Goal: Task Accomplishment & Management: Manage account settings

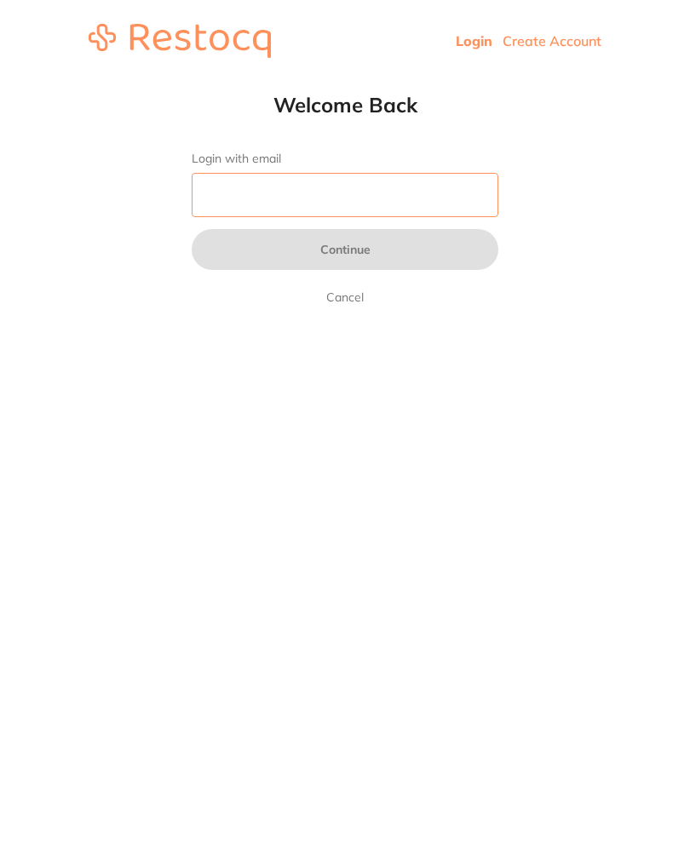
click at [360, 214] on input "Login with email" at bounding box center [345, 195] width 307 height 44
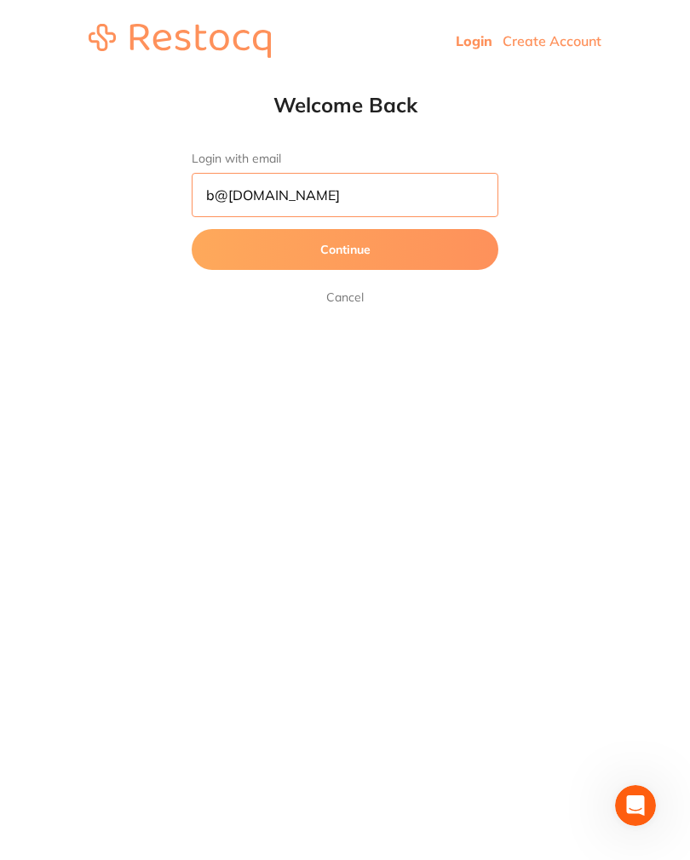
type input "b@[DOMAIN_NAME]"
click at [436, 253] on button "Continue" at bounding box center [345, 249] width 307 height 41
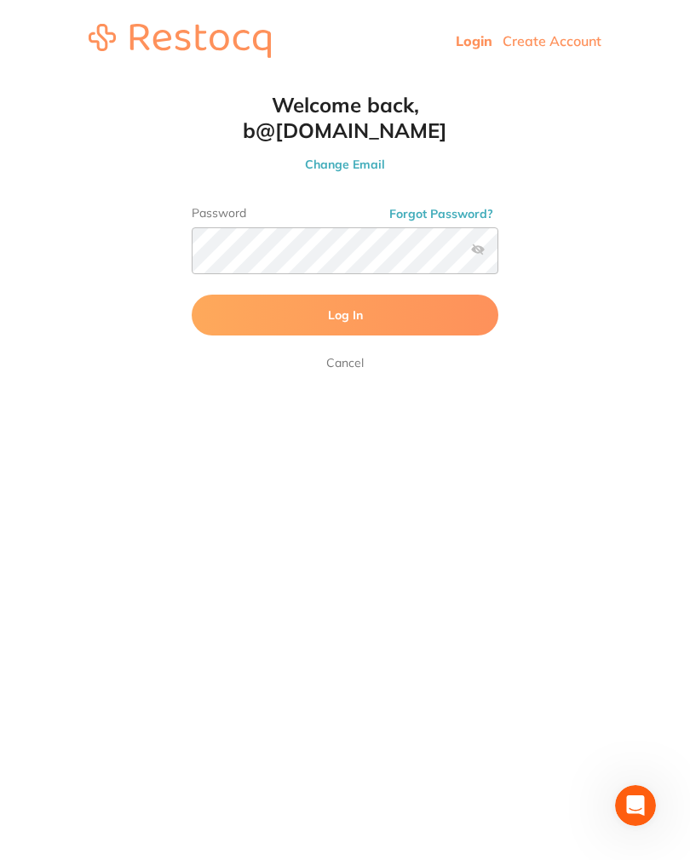
click at [415, 301] on button "Log In" at bounding box center [345, 315] width 307 height 41
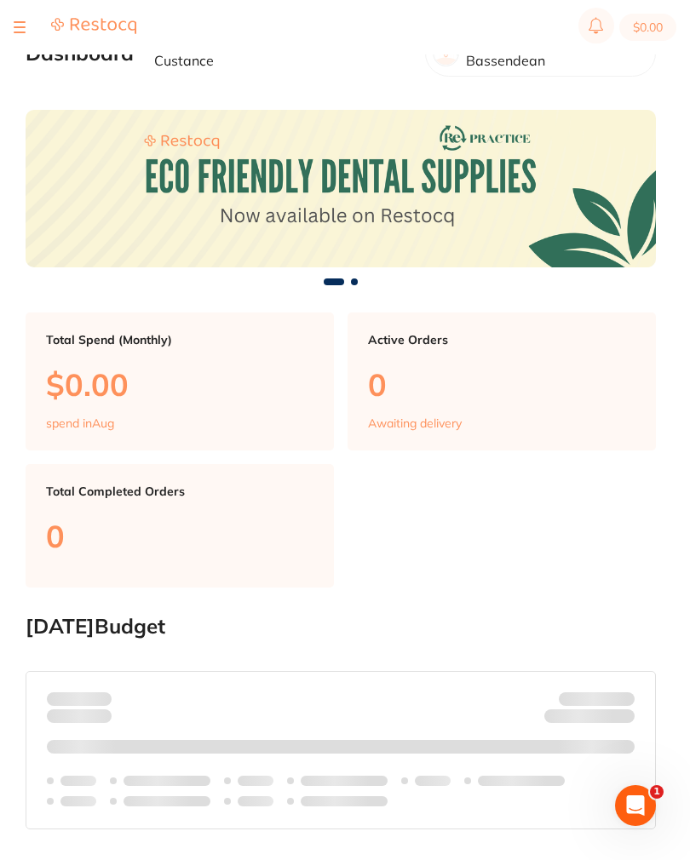
click at [19, 27] on button at bounding box center [20, 27] width 12 height 2
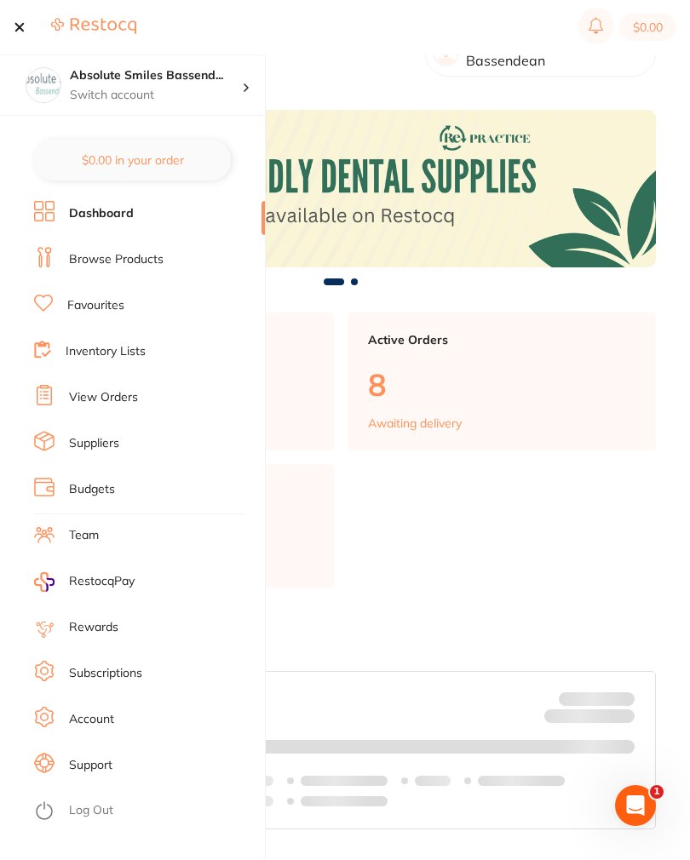
click at [122, 402] on link "View Orders" at bounding box center [103, 397] width 69 height 17
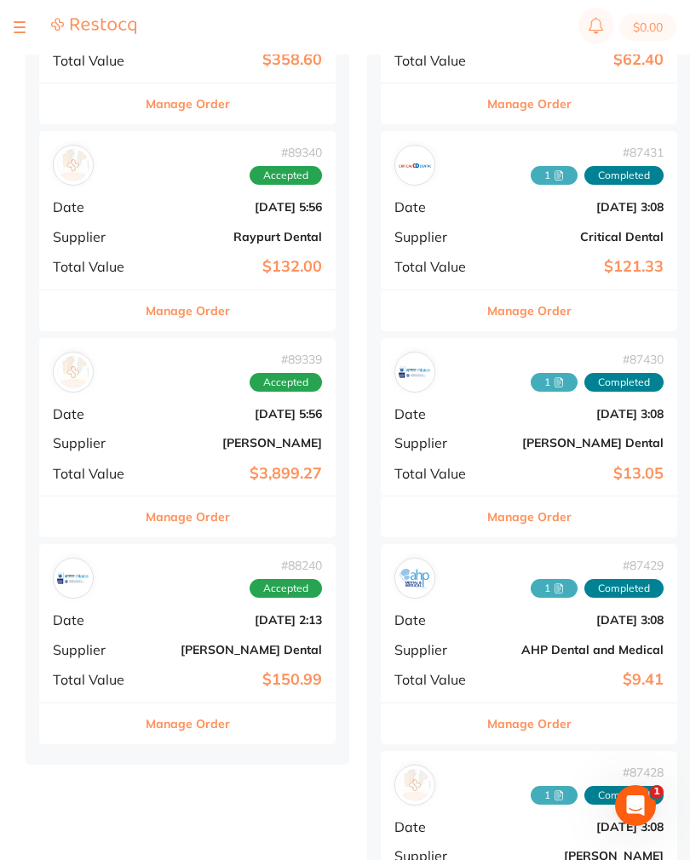
scroll to position [1138, 0]
click at [175, 408] on b "[DATE] 5:56" at bounding box center [237, 415] width 170 height 14
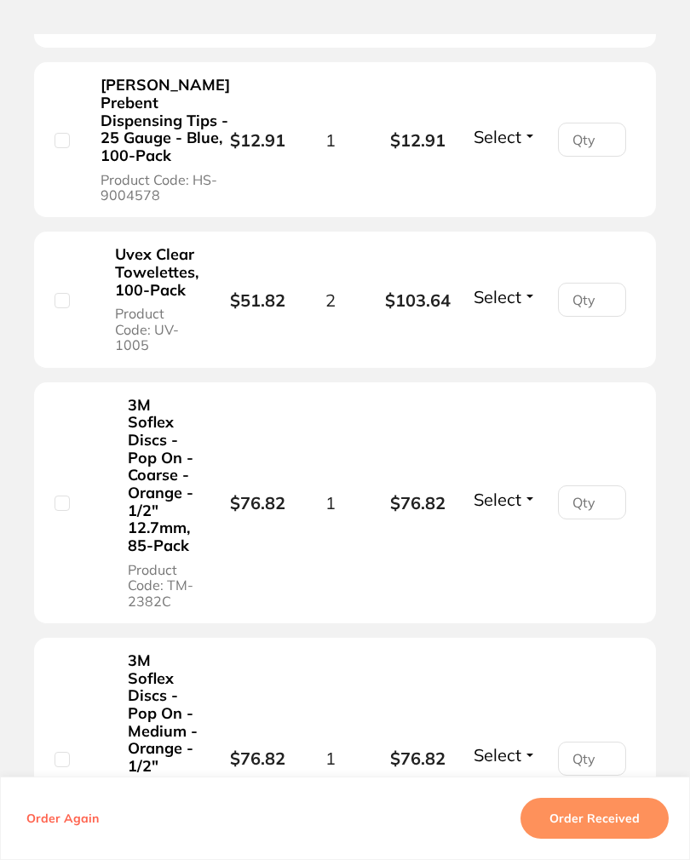
scroll to position [3190, 0]
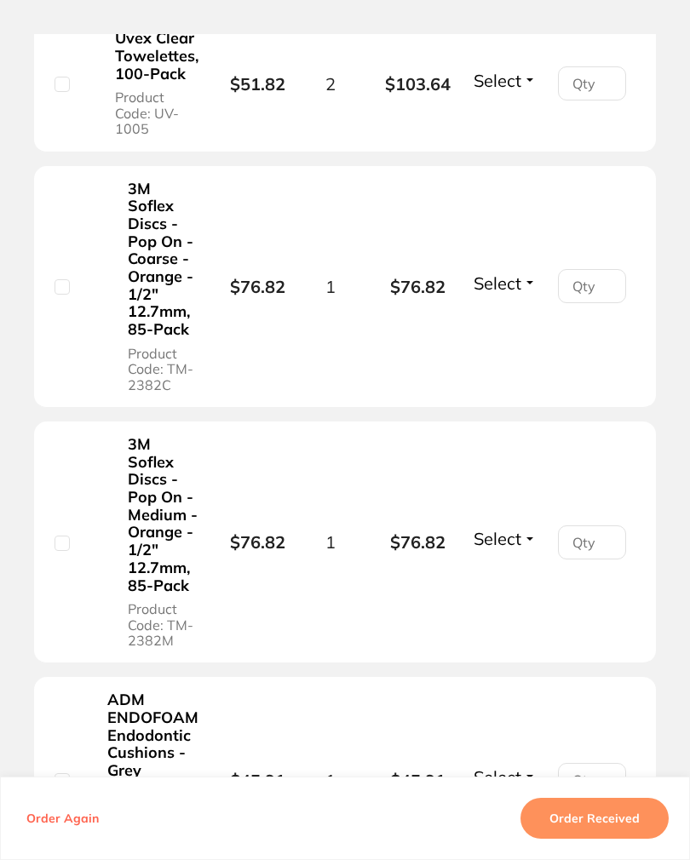
scroll to position [3404, 0]
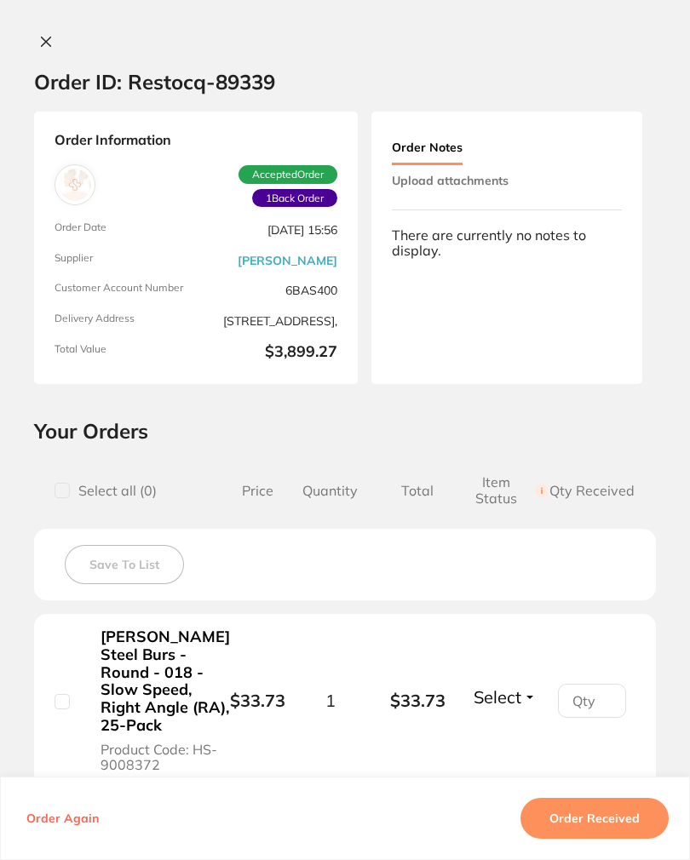
scroll to position [0, 0]
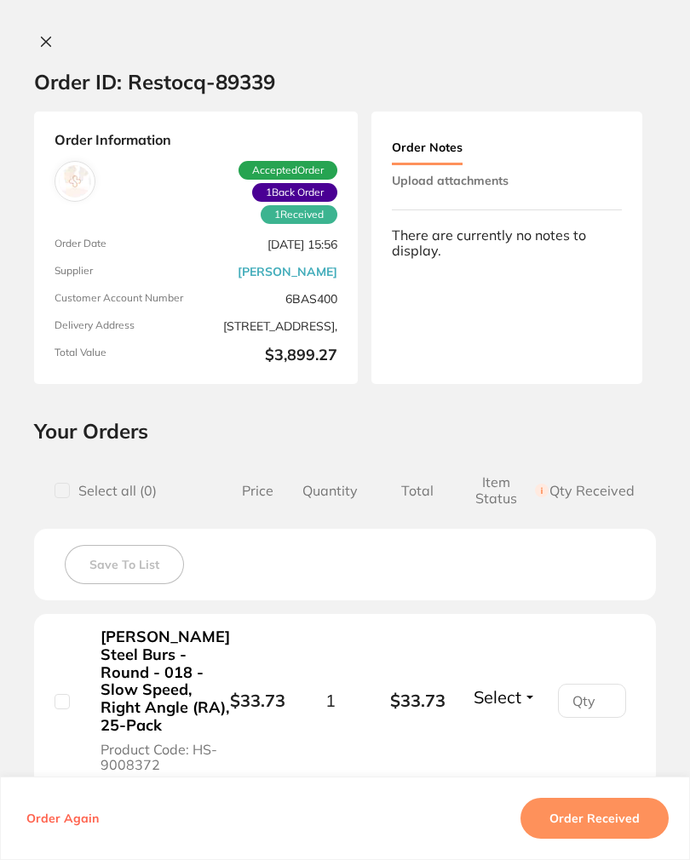
click at [489, 192] on button "Upload attachments" at bounding box center [450, 180] width 117 height 31
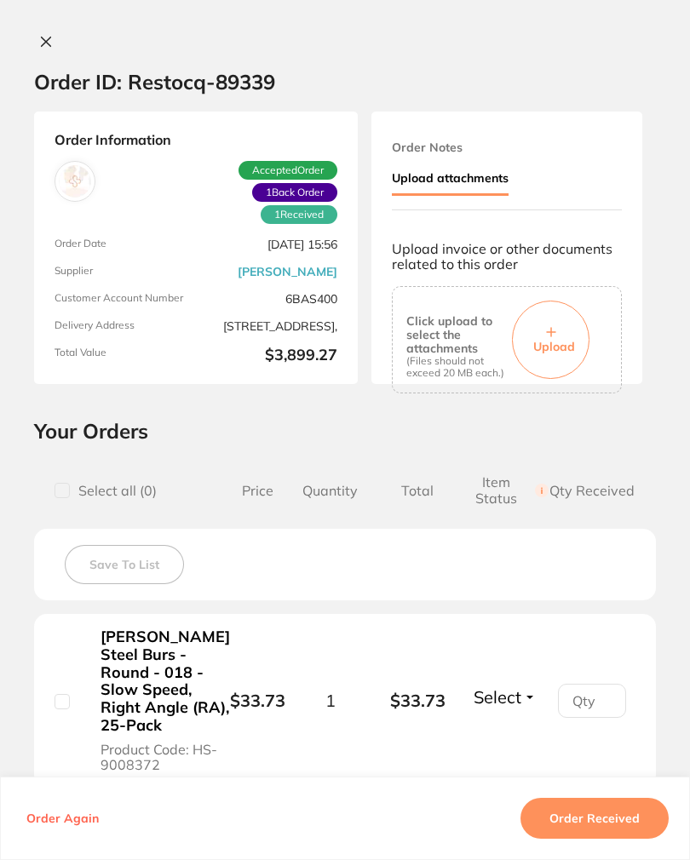
click at [560, 347] on span "Upload" at bounding box center [554, 346] width 42 height 15
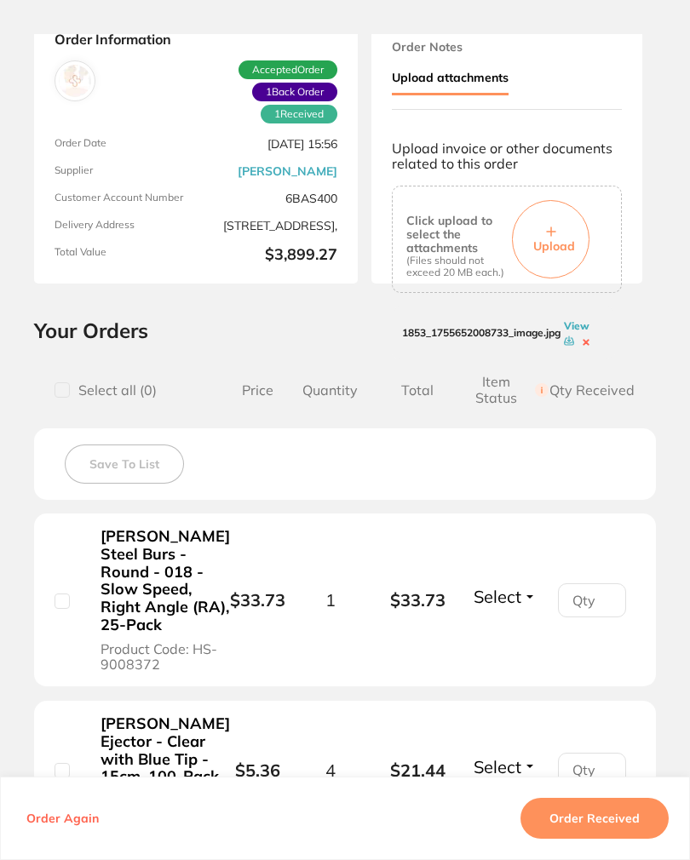
scroll to position [187, 0]
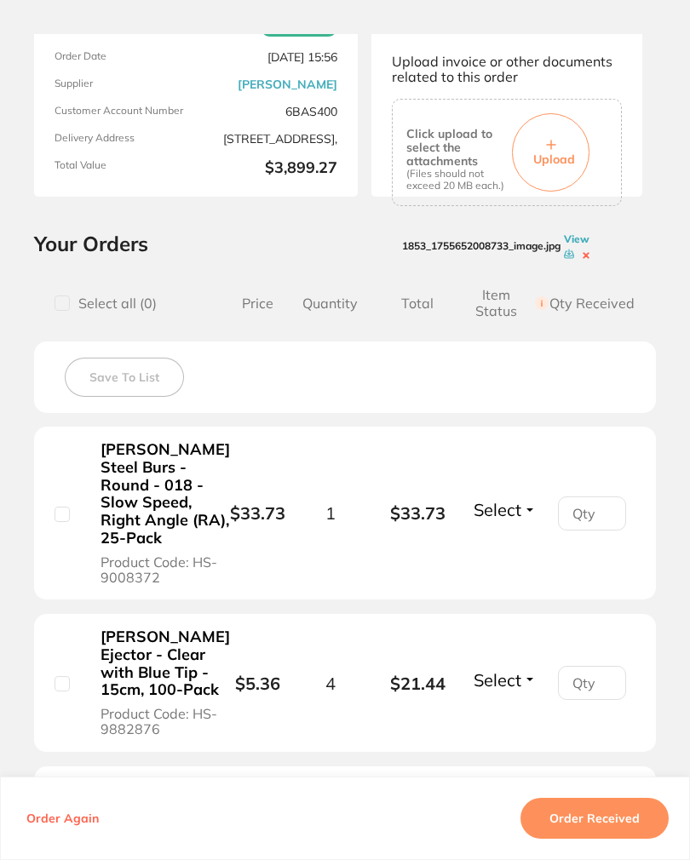
click at [540, 520] on button "Select" at bounding box center [504, 509] width 73 height 21
click at [515, 495] on span "Received" at bounding box center [504, 495] width 43 height 0
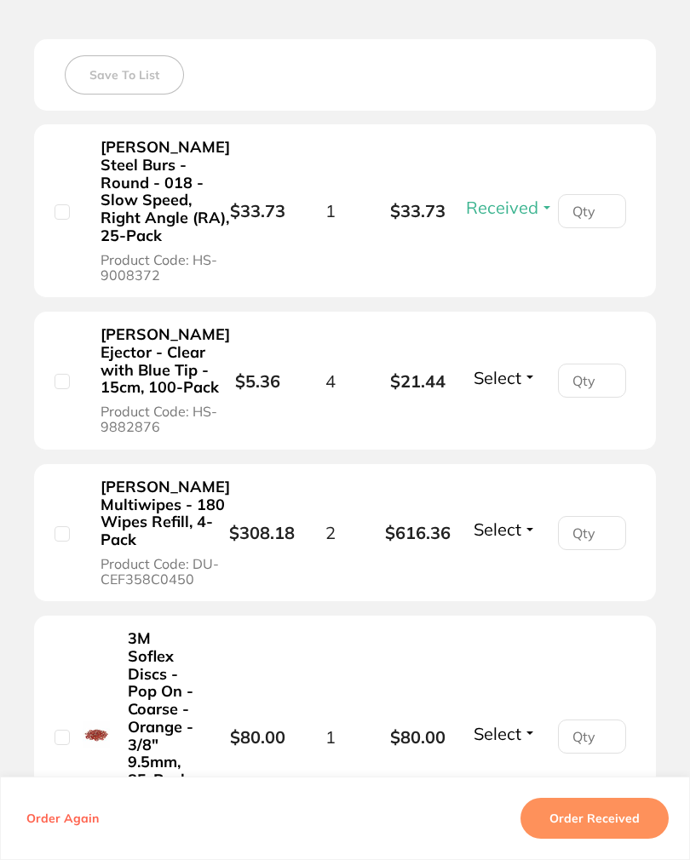
scroll to position [496, 0]
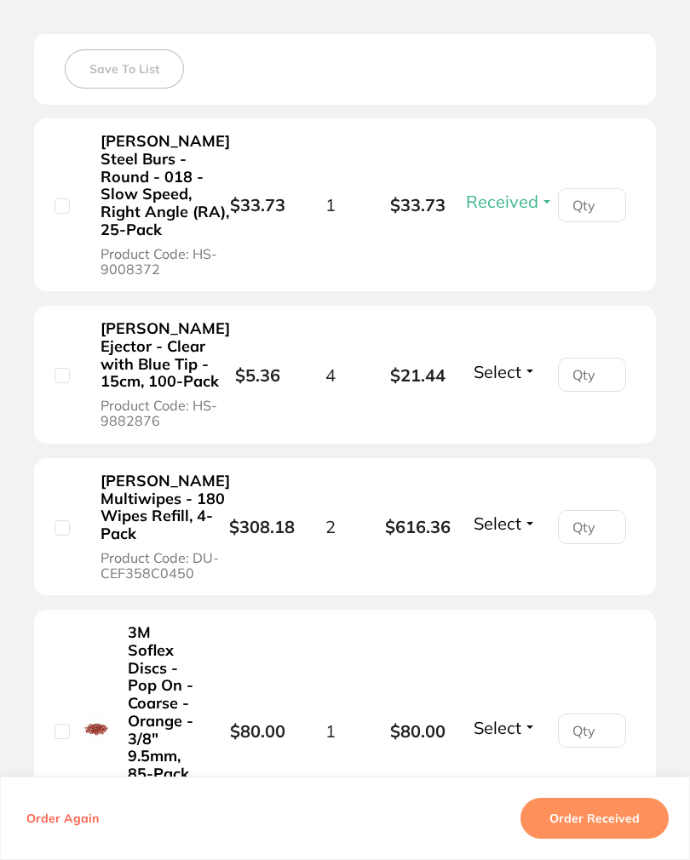
click at [501, 382] on span "Select" at bounding box center [497, 371] width 48 height 21
click at [518, 382] on span "Select" at bounding box center [497, 371] width 48 height 21
click at [516, 356] on span "Received" at bounding box center [504, 356] width 43 height 0
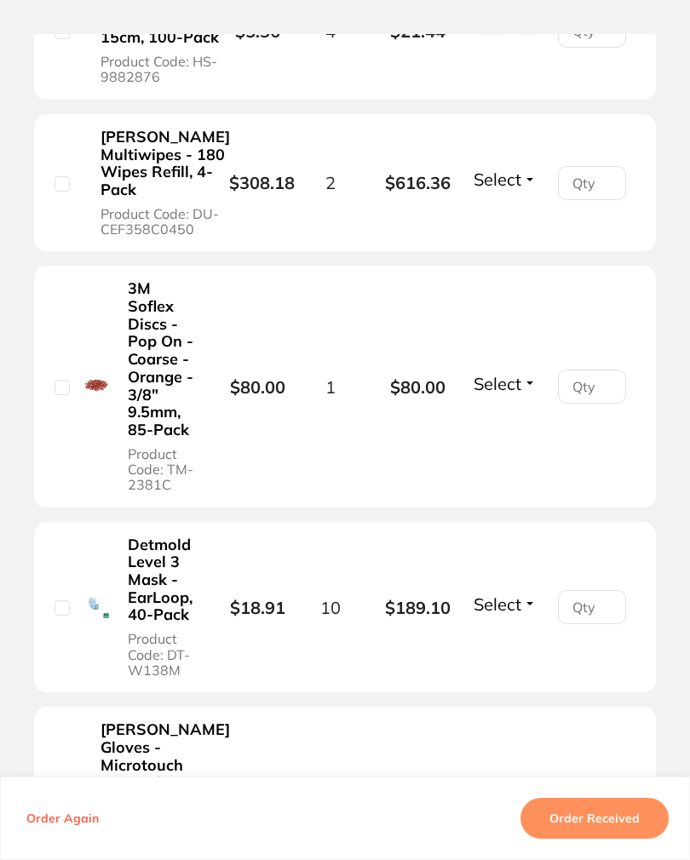
scroll to position [840, 0]
click at [521, 189] on span "Select" at bounding box center [497, 178] width 48 height 21
click at [519, 189] on span "Select" at bounding box center [497, 178] width 48 height 21
click at [519, 163] on span "Received" at bounding box center [504, 163] width 43 height 0
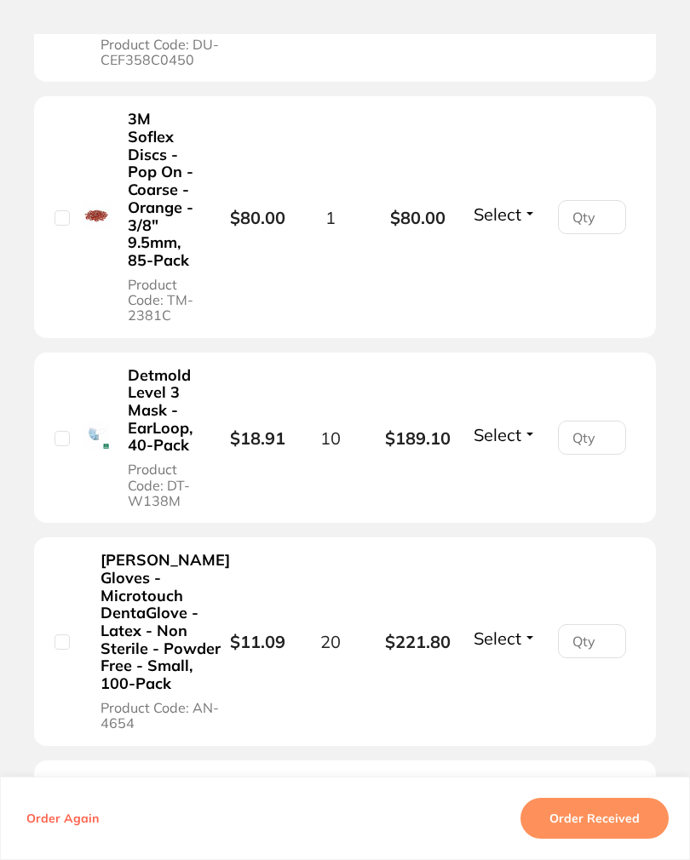
scroll to position [1011, 0]
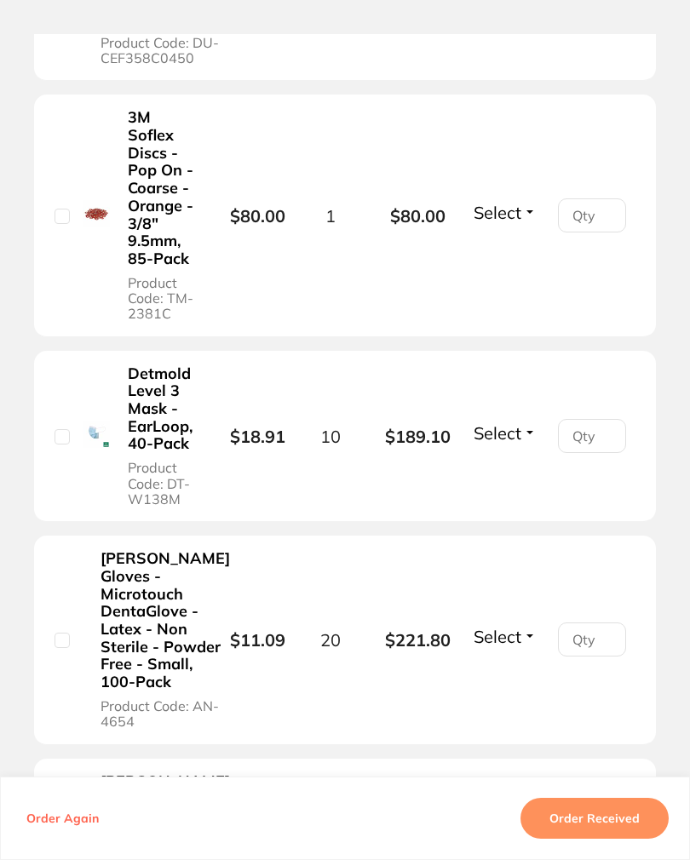
click at [521, 223] on span "Select" at bounding box center [497, 212] width 48 height 21
click at [509, 223] on span "Select" at bounding box center [497, 212] width 48 height 21
click at [517, 197] on span "Received" at bounding box center [504, 197] width 43 height 0
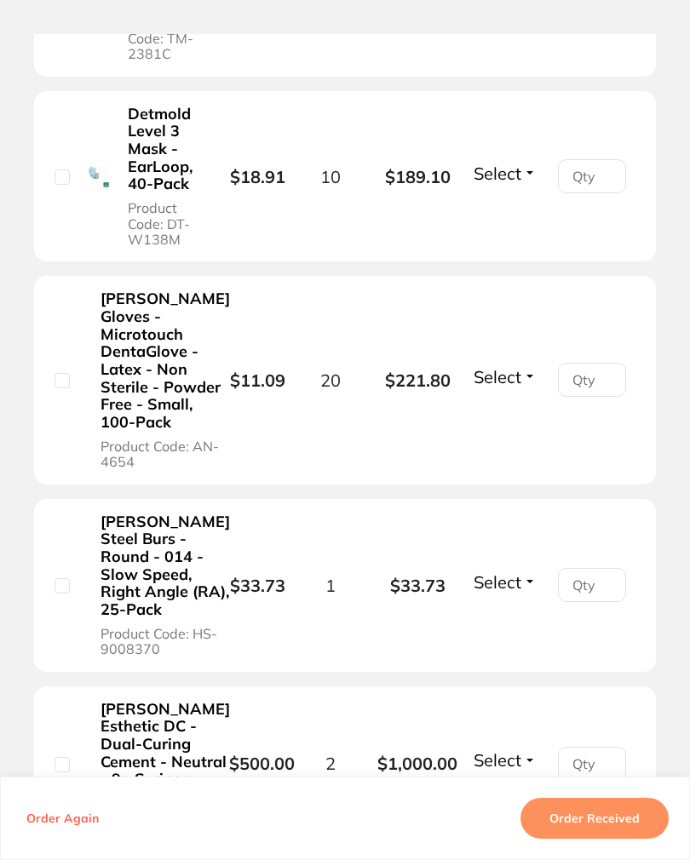
scroll to position [1299, 0]
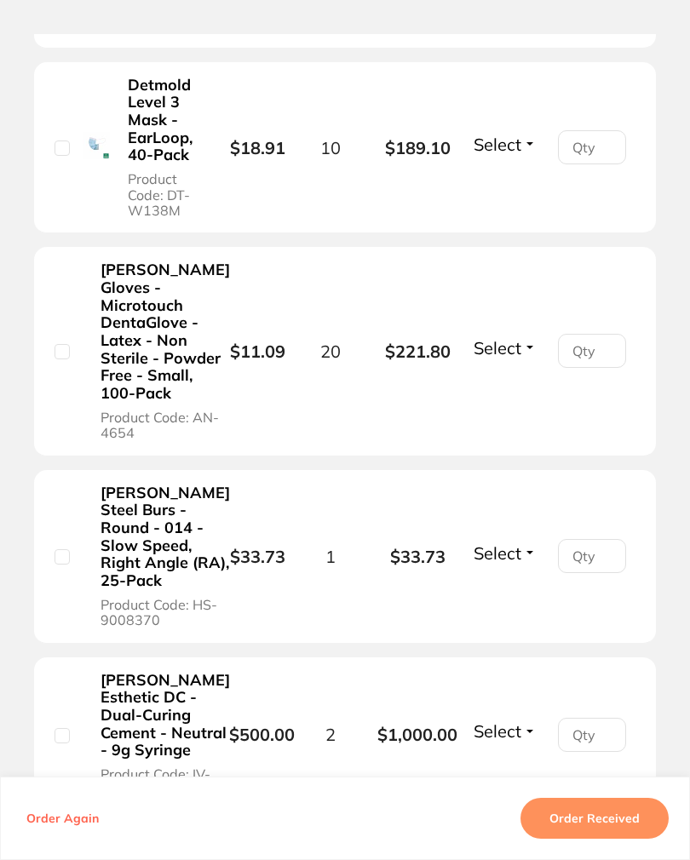
click at [512, 155] on span "Select" at bounding box center [497, 144] width 48 height 21
click at [520, 155] on span "Select" at bounding box center [497, 144] width 48 height 21
click at [518, 129] on span "Received" at bounding box center [504, 129] width 43 height 0
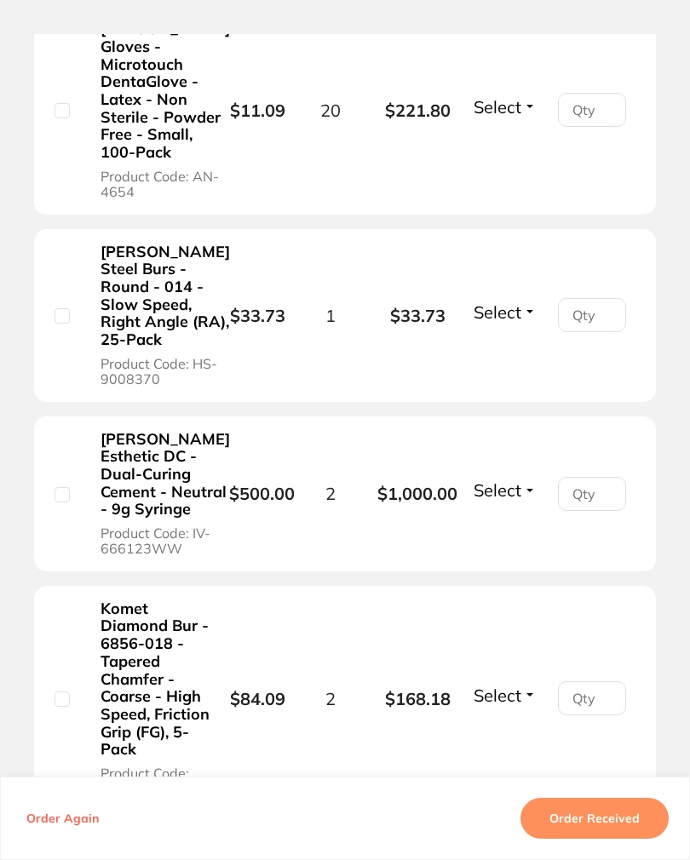
scroll to position [1542, 0]
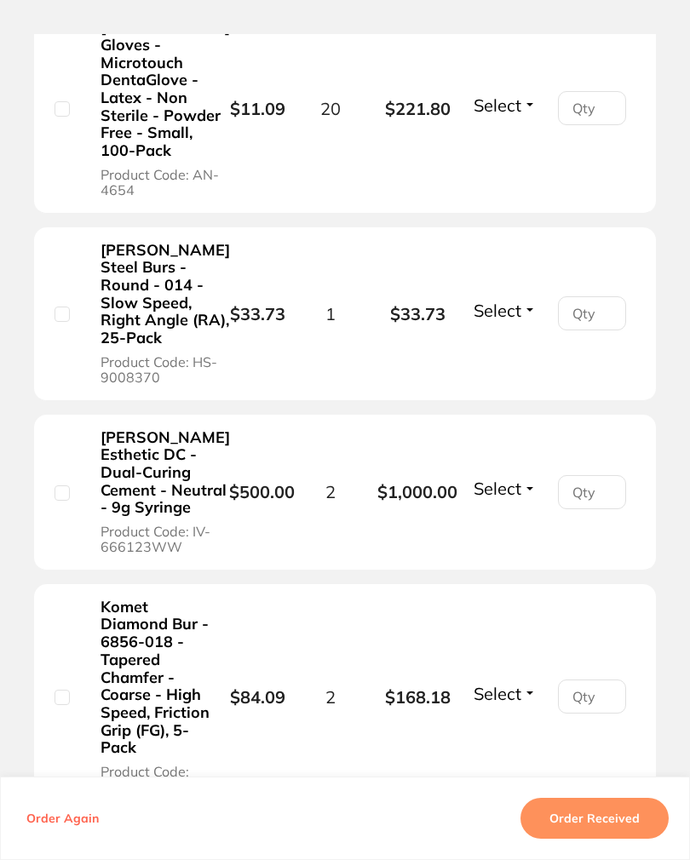
click at [516, 116] on span "Select" at bounding box center [497, 105] width 48 height 21
click at [510, 116] on span "Select" at bounding box center [497, 105] width 48 height 21
click at [513, 90] on button "Received" at bounding box center [504, 90] width 43 height 0
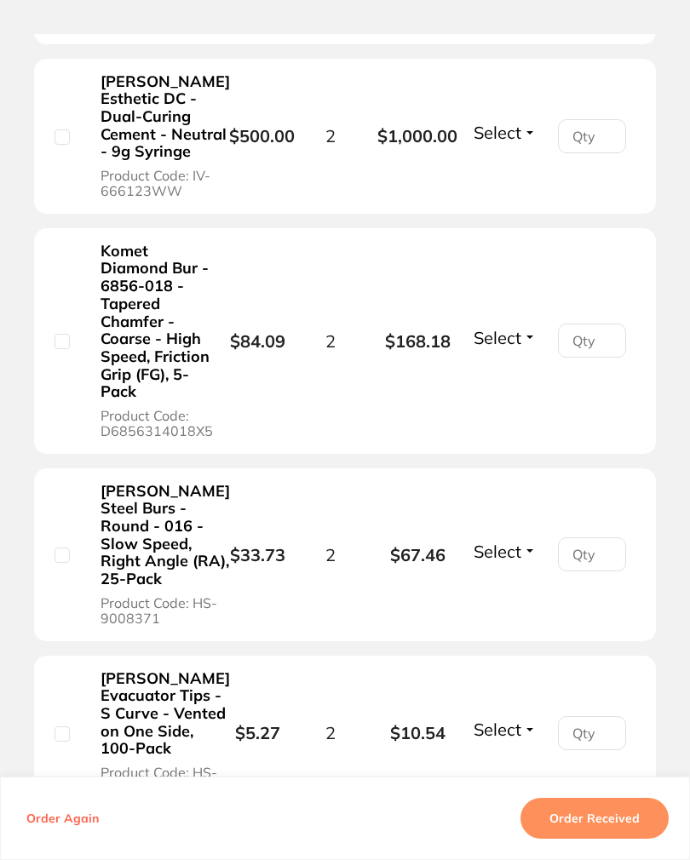
scroll to position [1896, 0]
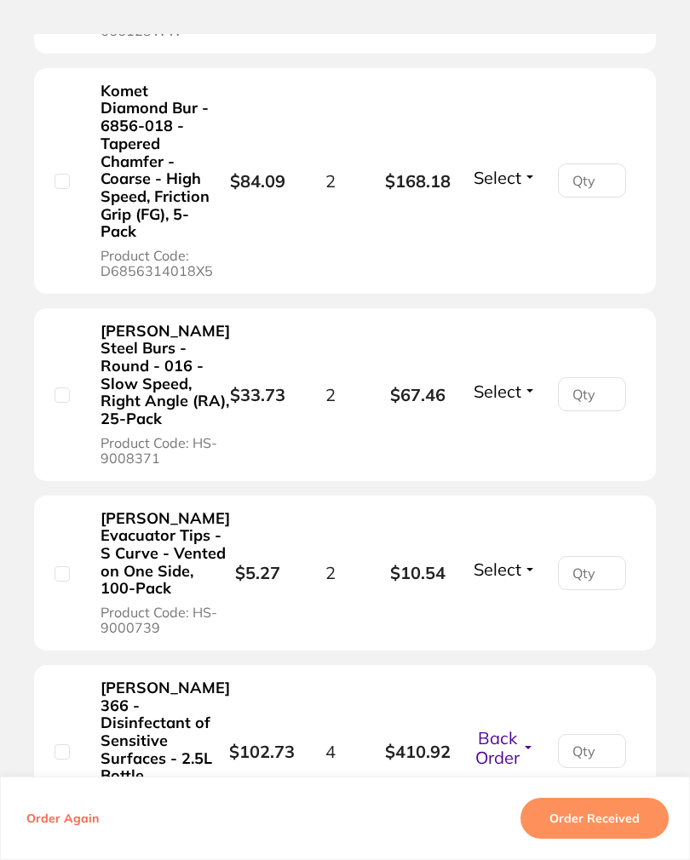
scroll to position [2087, 0]
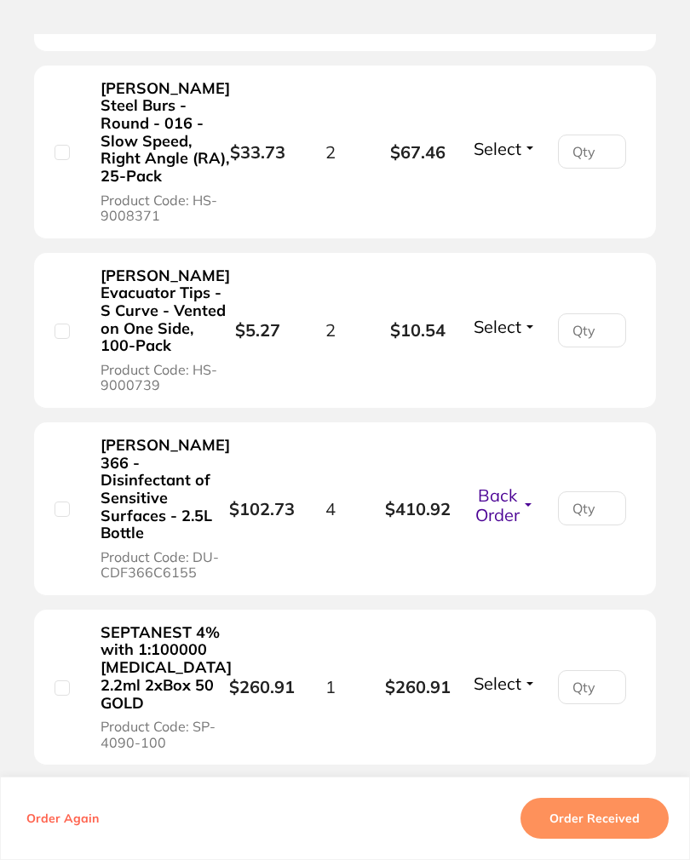
scroll to position [2303, 0]
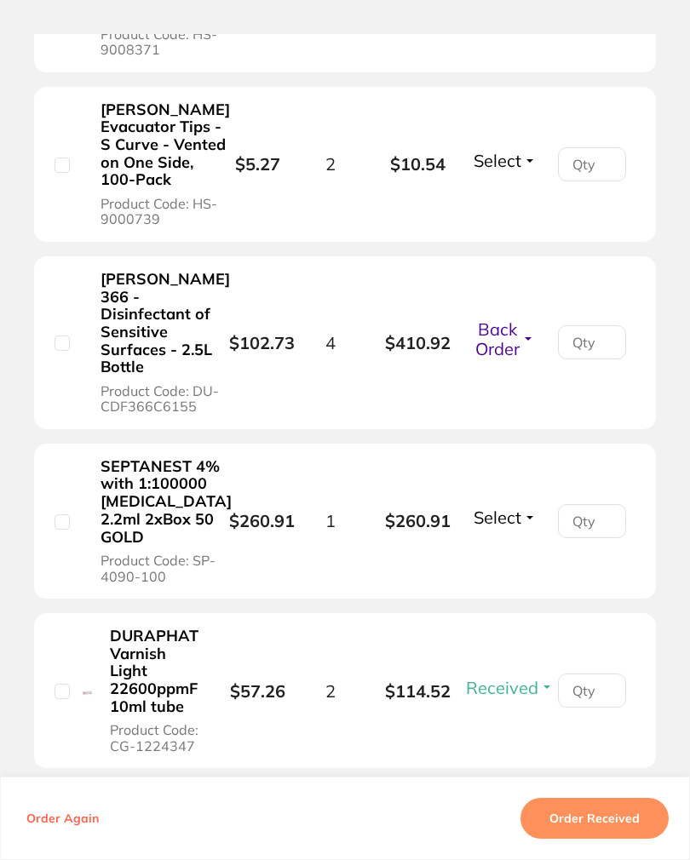
scroll to position [2471, 0]
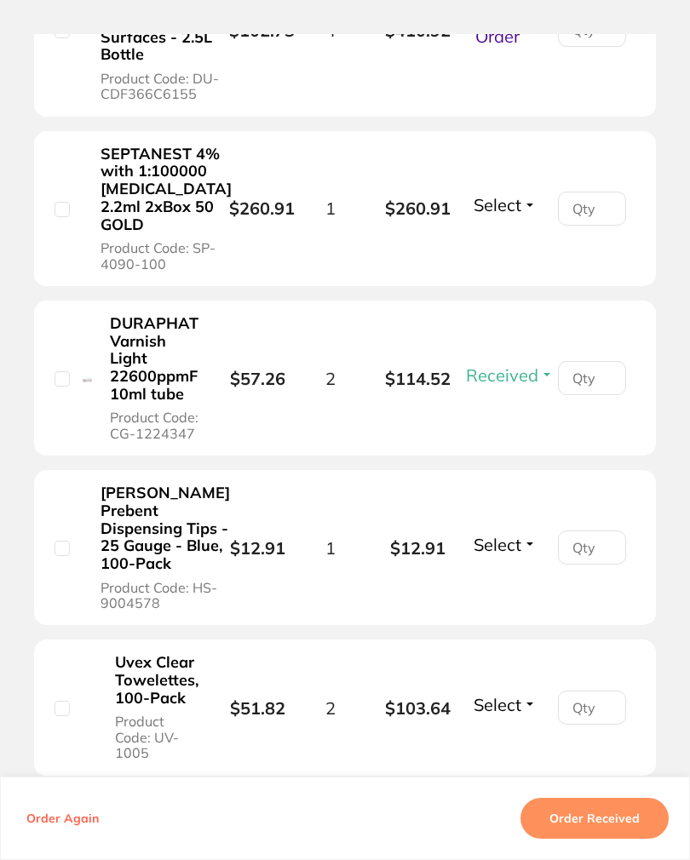
scroll to position [2784, 0]
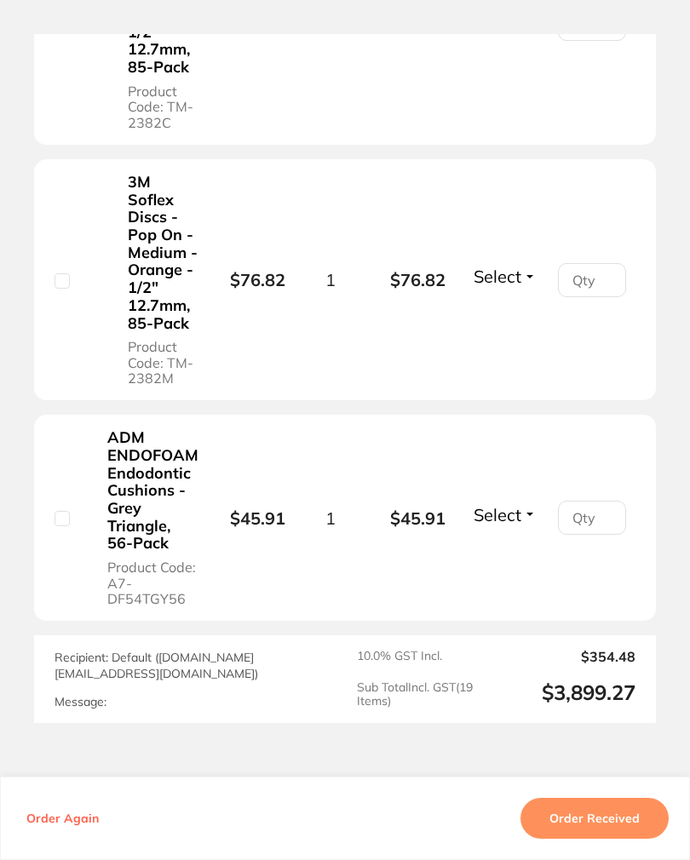
scroll to position [3666, 0]
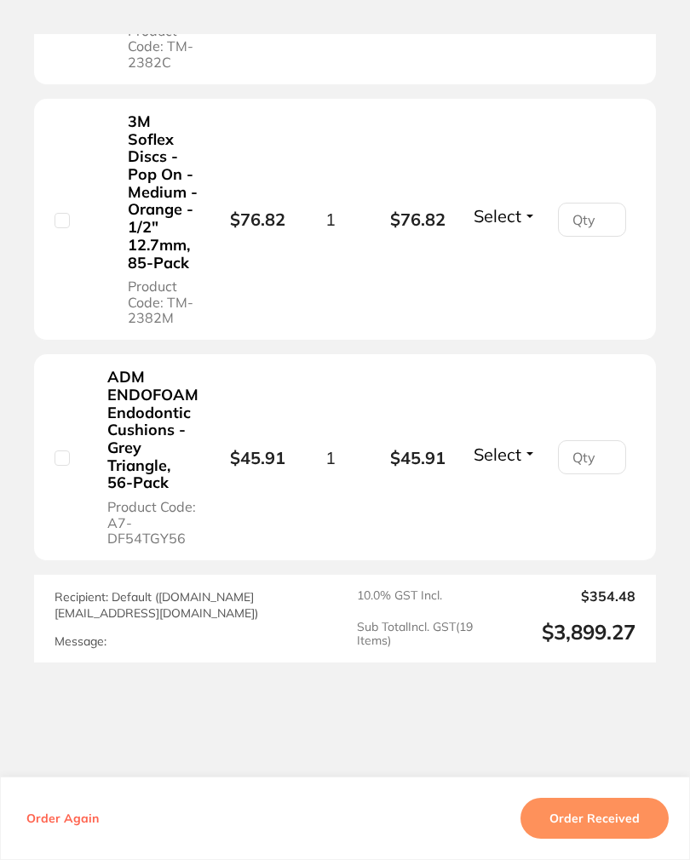
scroll to position [3728, 0]
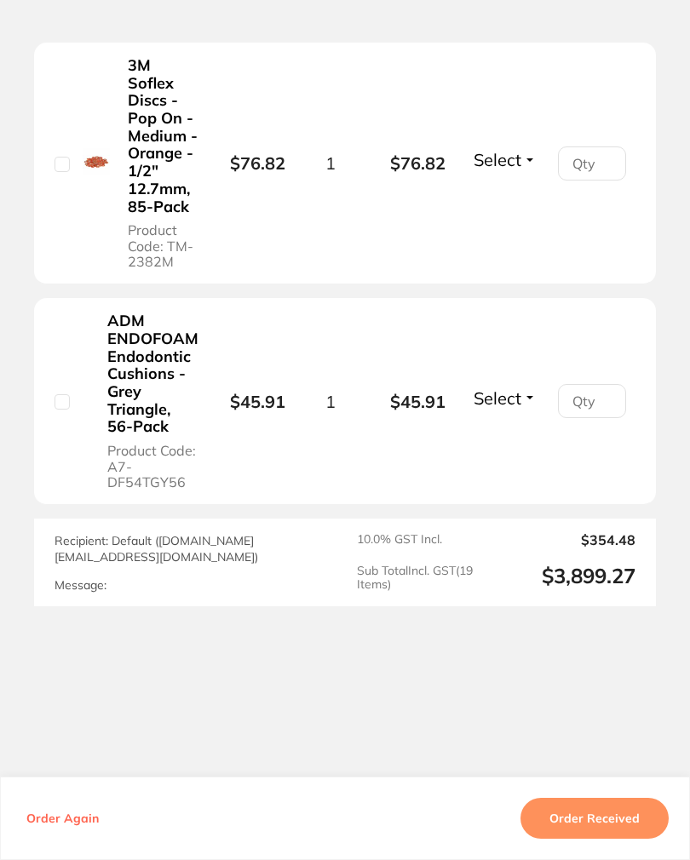
scroll to position [4207, 0]
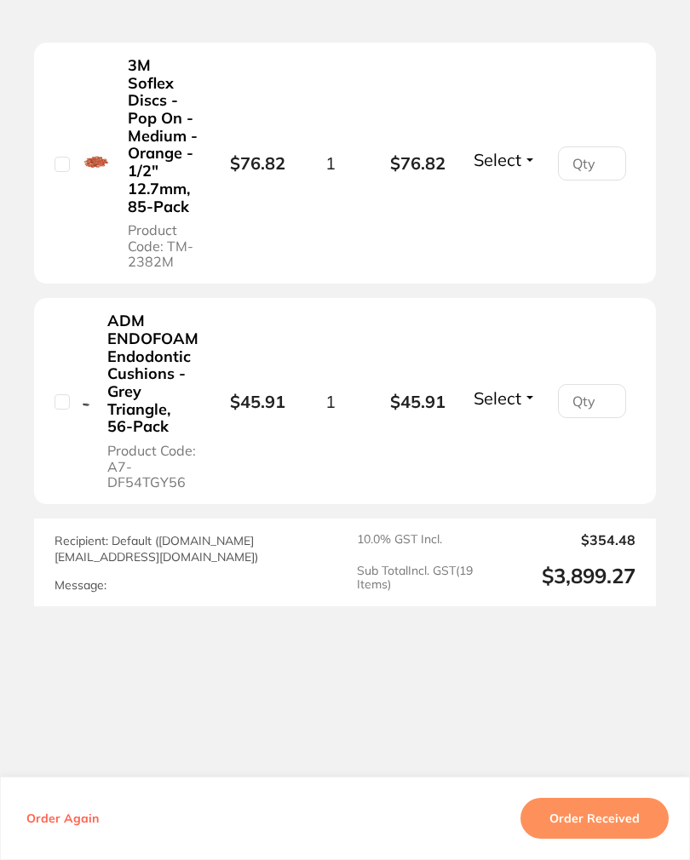
click at [516, 170] on span "Select" at bounding box center [497, 159] width 48 height 21
click at [518, 170] on span "Select" at bounding box center [497, 159] width 48 height 21
click at [520, 145] on button "Received" at bounding box center [504, 145] width 43 height 0
click at [521, 409] on span "Select" at bounding box center [497, 397] width 48 height 21
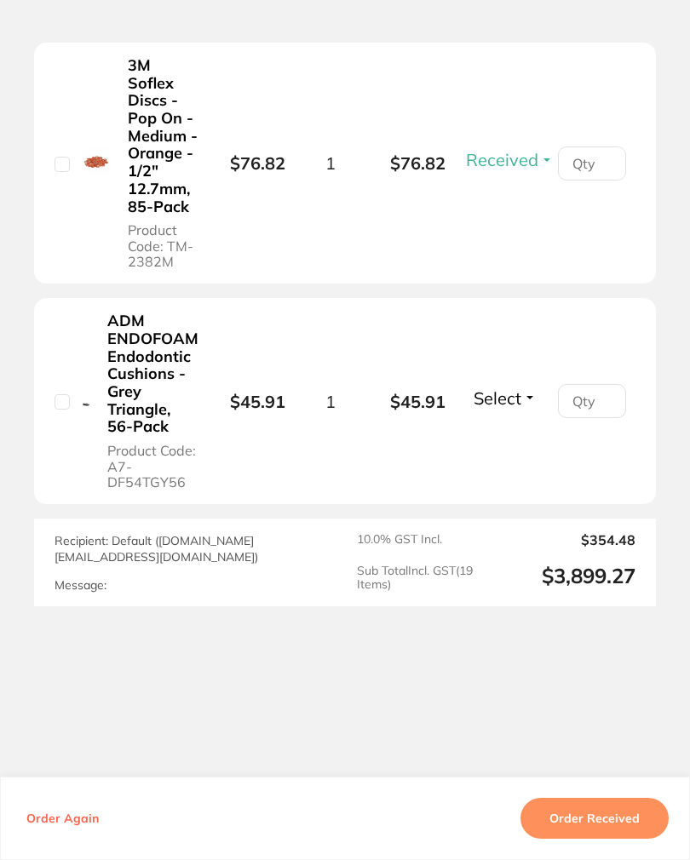
click at [521, 409] on span "Select" at bounding box center [497, 397] width 48 height 21
click at [525, 383] on button "Received" at bounding box center [504, 383] width 43 height 0
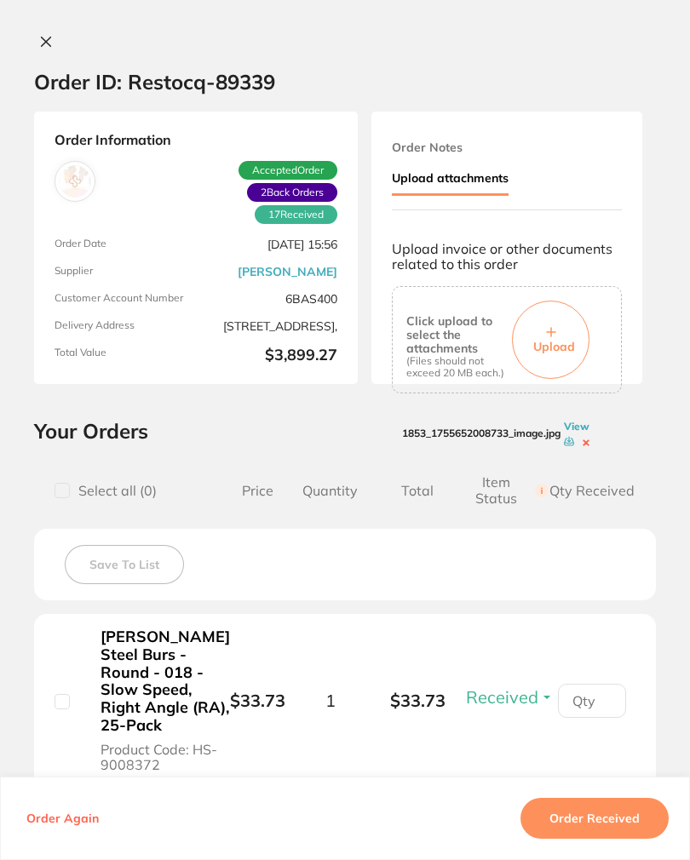
scroll to position [0, 0]
click at [576, 328] on button "Upload" at bounding box center [550, 340] width 77 height 78
click at [565, 349] on span "Upload" at bounding box center [554, 346] width 42 height 15
click at [575, 348] on span "Upload" at bounding box center [554, 346] width 42 height 15
click at [569, 343] on span "Upload" at bounding box center [554, 346] width 42 height 15
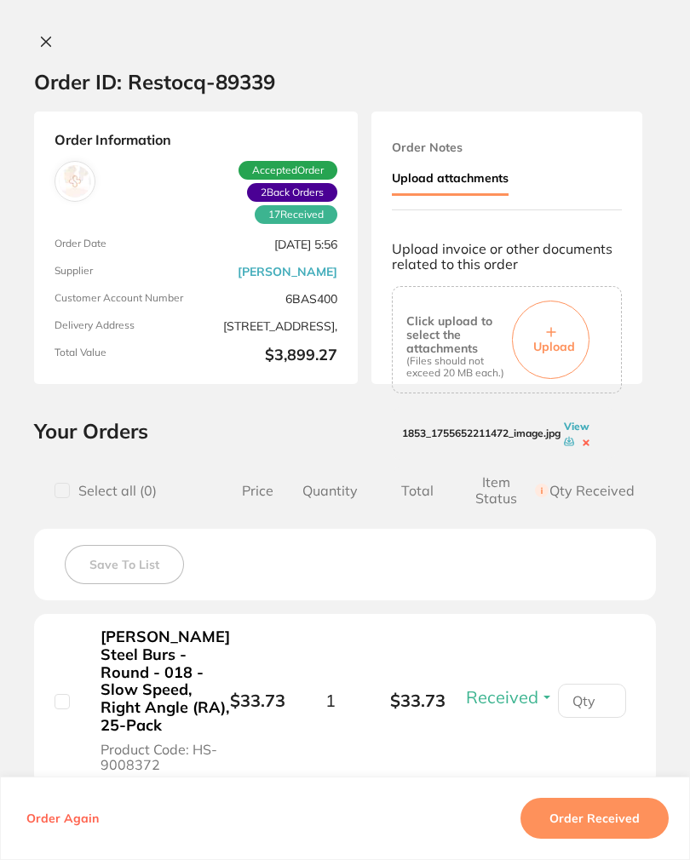
click at [565, 339] on span "Upload" at bounding box center [554, 346] width 42 height 15
click at [575, 339] on span "Upload" at bounding box center [554, 346] width 42 height 15
click at [575, 341] on span "Upload" at bounding box center [554, 346] width 42 height 15
click at [567, 339] on span "Upload" at bounding box center [554, 346] width 42 height 15
click at [56, 59] on div "Order ID: Restocq- 89339" at bounding box center [154, 82] width 241 height 60
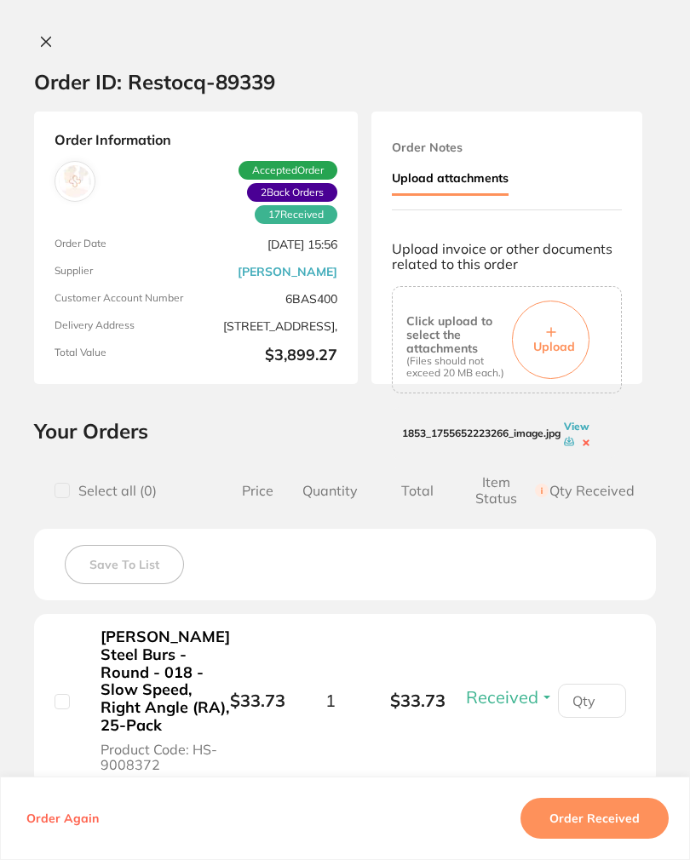
click at [53, 43] on icon at bounding box center [46, 42] width 14 height 14
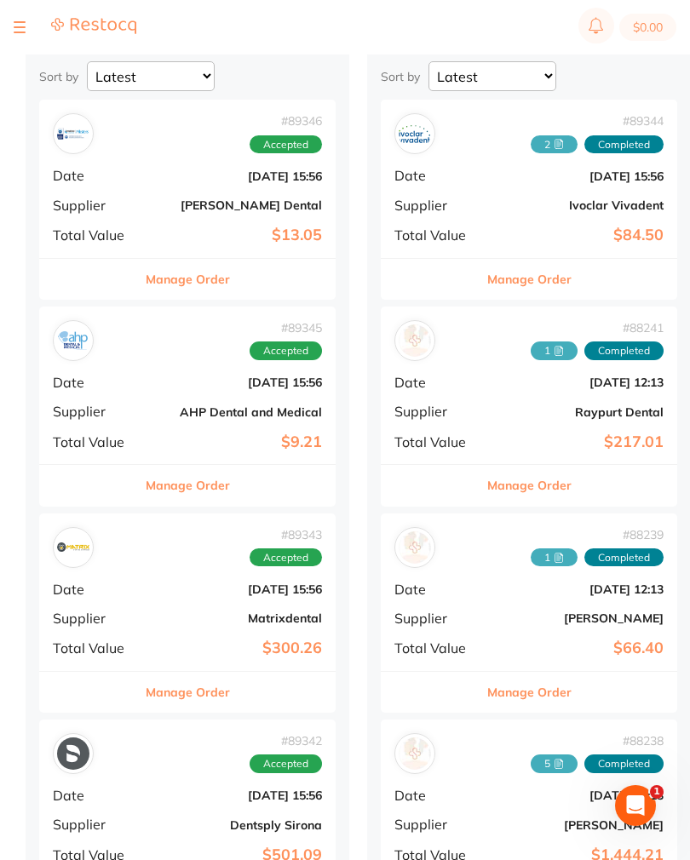
scroll to position [139, 0]
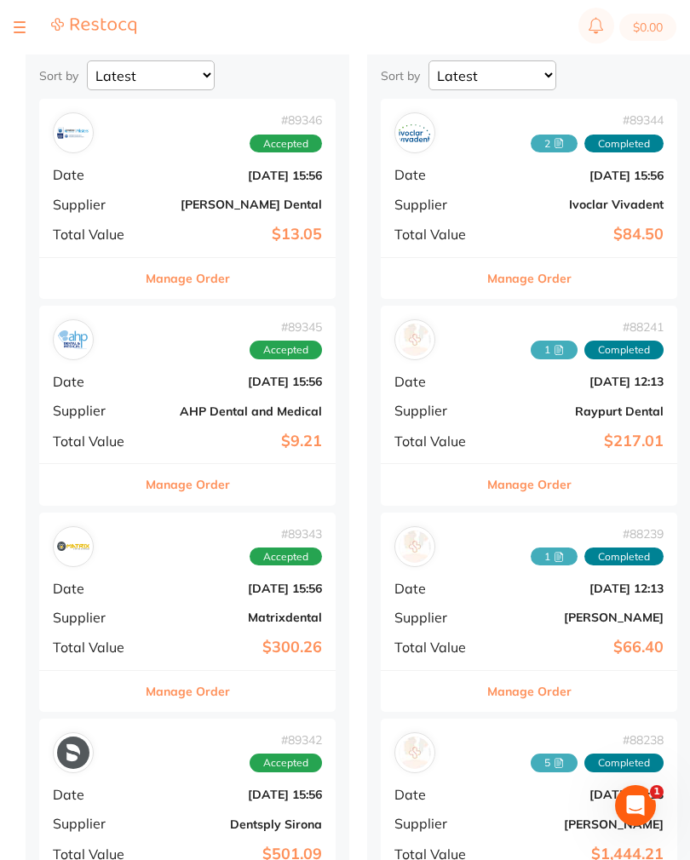
click at [134, 374] on span "Date" at bounding box center [95, 381] width 85 height 15
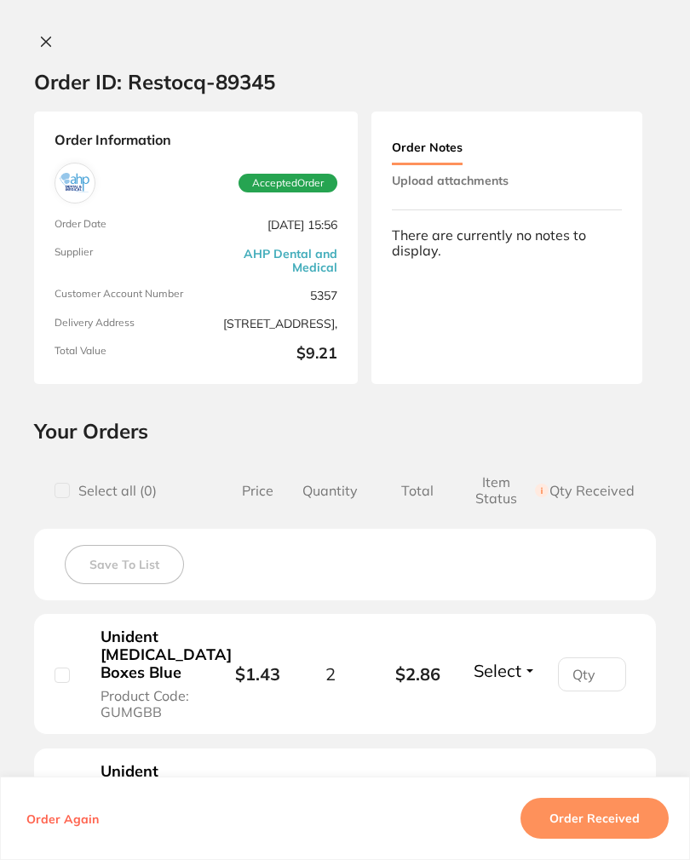
click at [487, 183] on button "Upload attachments" at bounding box center [450, 180] width 117 height 31
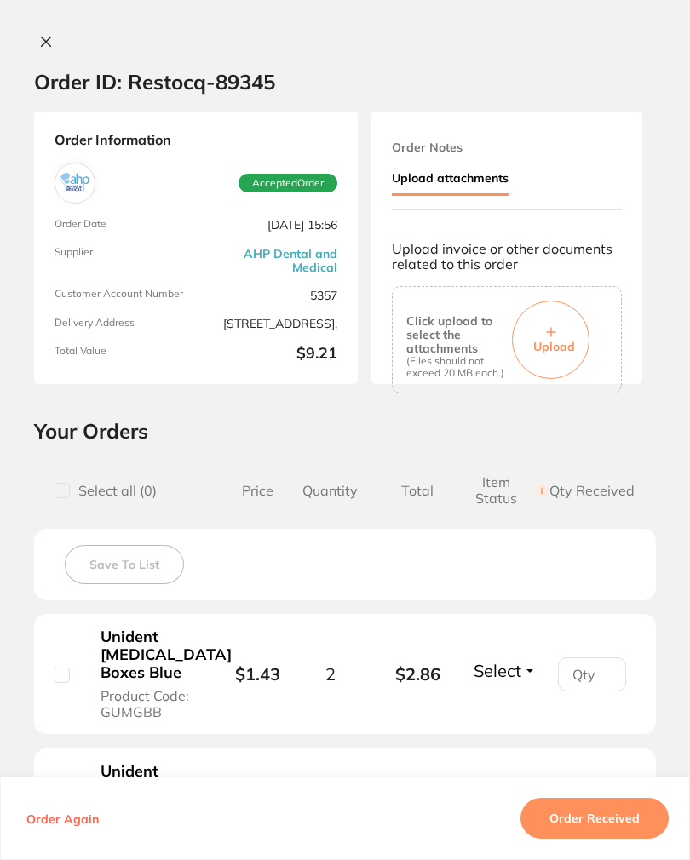
click at [568, 333] on button "Upload" at bounding box center [550, 340] width 77 height 78
click at [628, 839] on button "Order Received" at bounding box center [594, 818] width 148 height 41
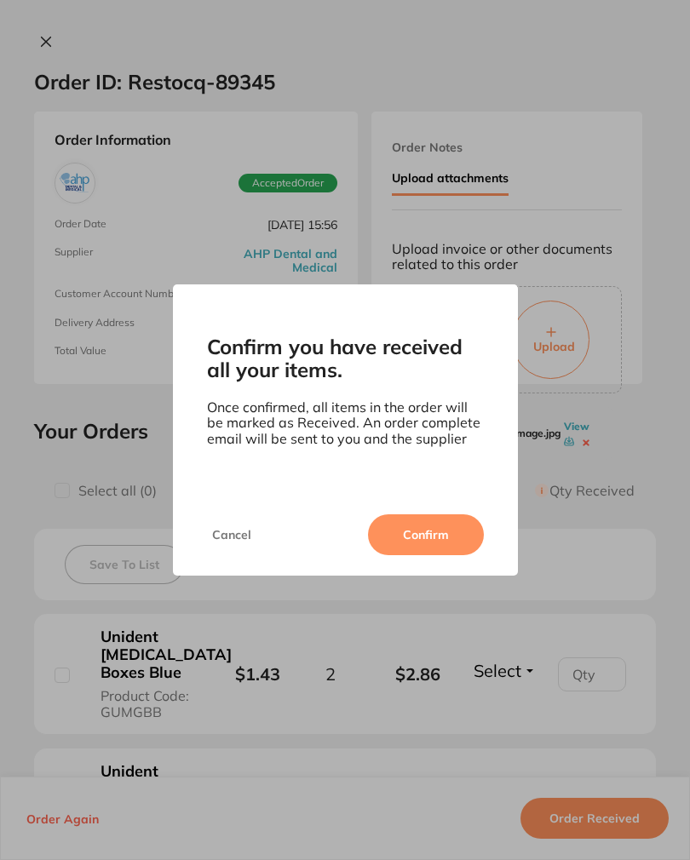
click at [447, 545] on button "Confirm" at bounding box center [426, 534] width 116 height 41
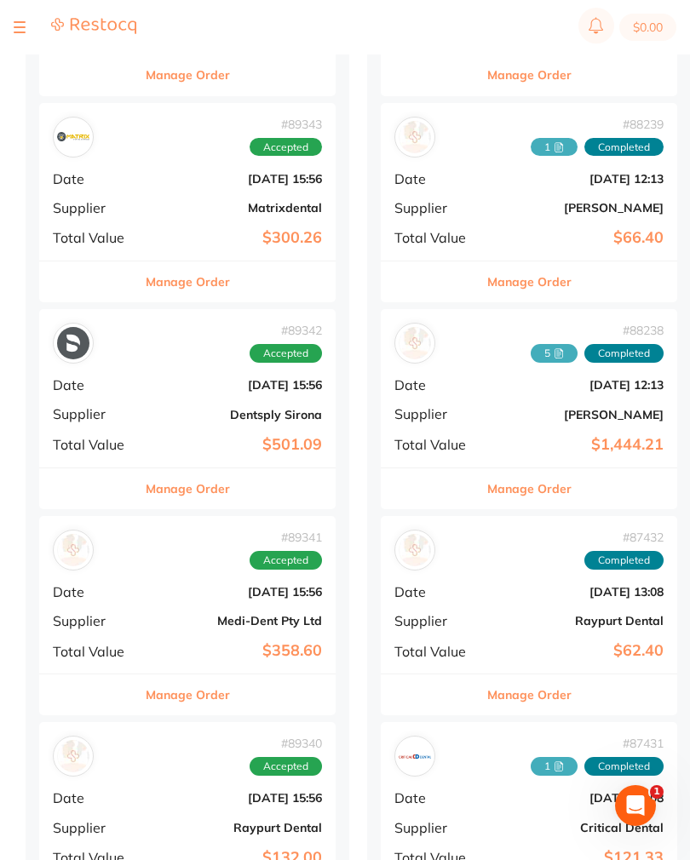
scroll to position [557, 0]
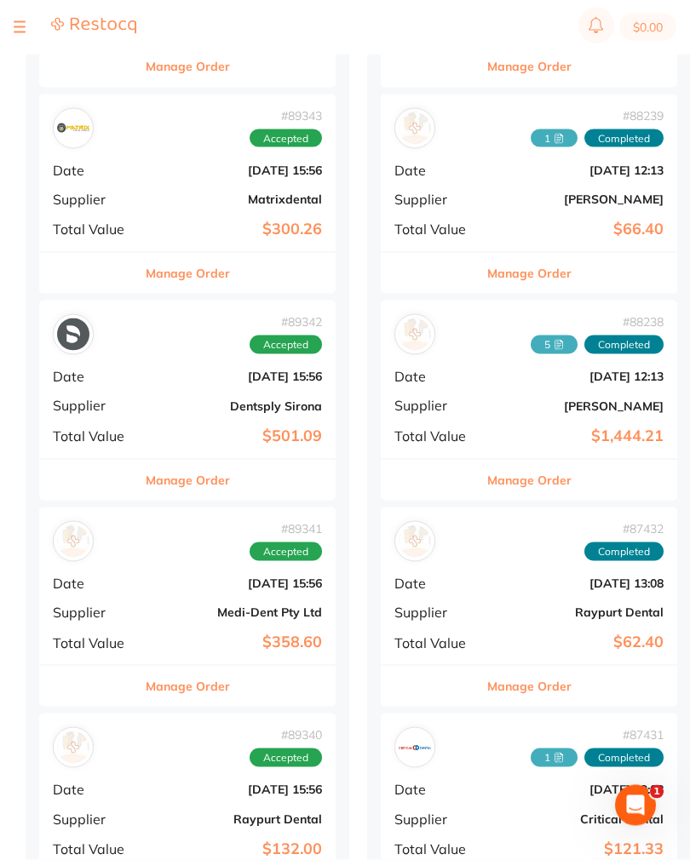
click at [162, 576] on b "[DATE] 15:56" at bounding box center [237, 583] width 170 height 14
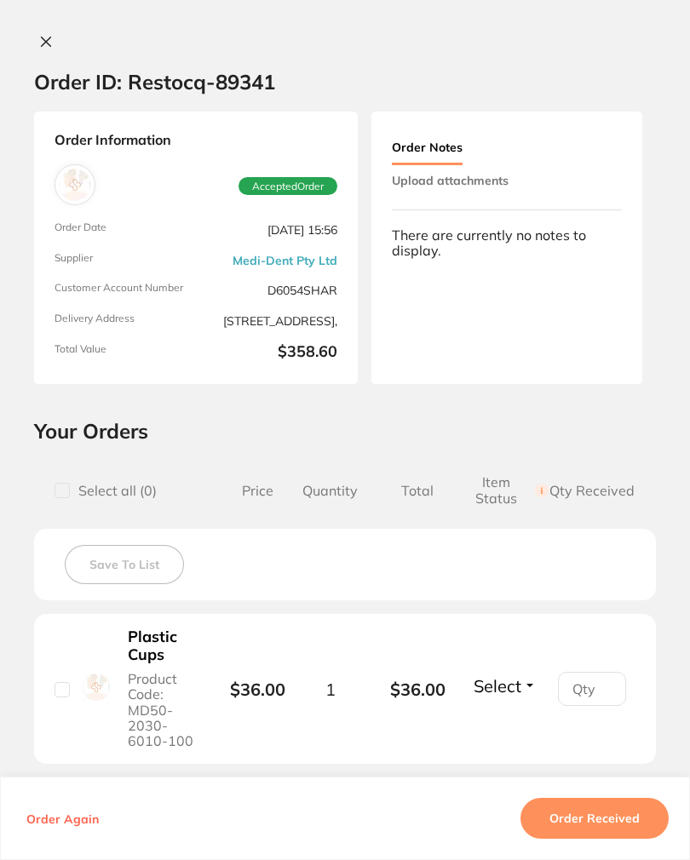
click at [51, 41] on icon at bounding box center [46, 42] width 14 height 14
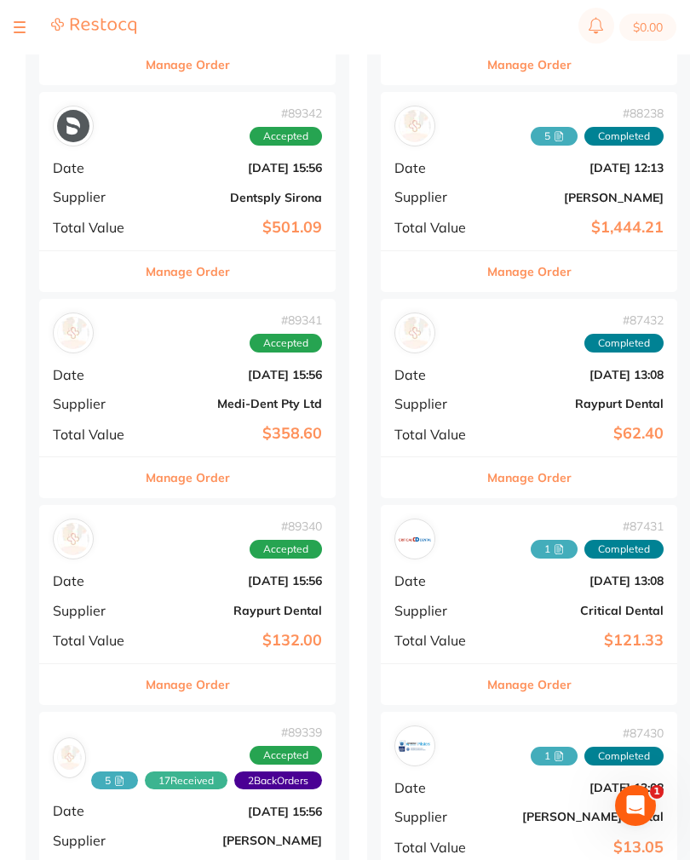
scroll to position [779, 0]
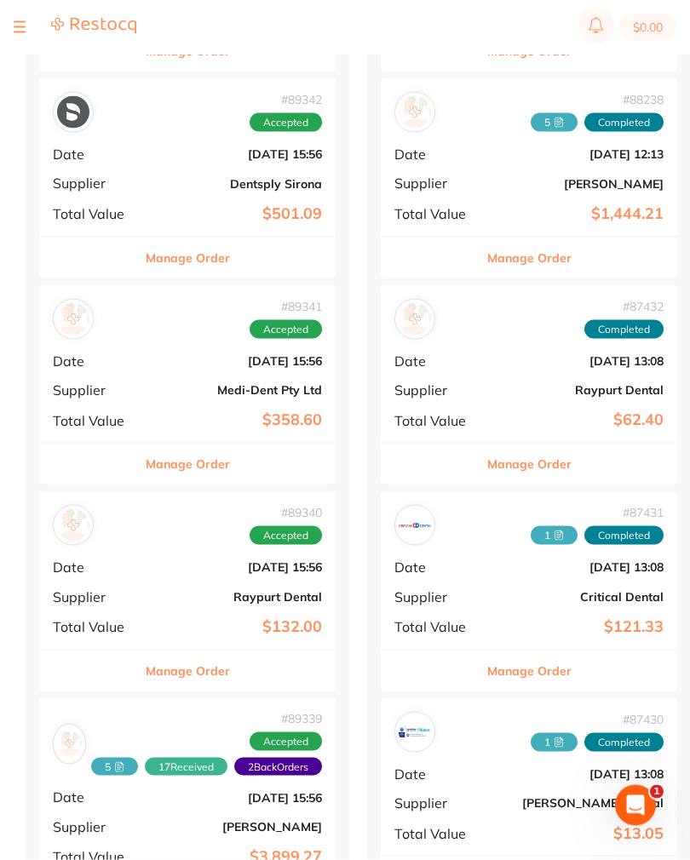
click at [166, 569] on div "# 89340 Accepted Date [DATE] 15:56 Supplier Raypurt Dental Total Value $132.00" at bounding box center [187, 570] width 296 height 158
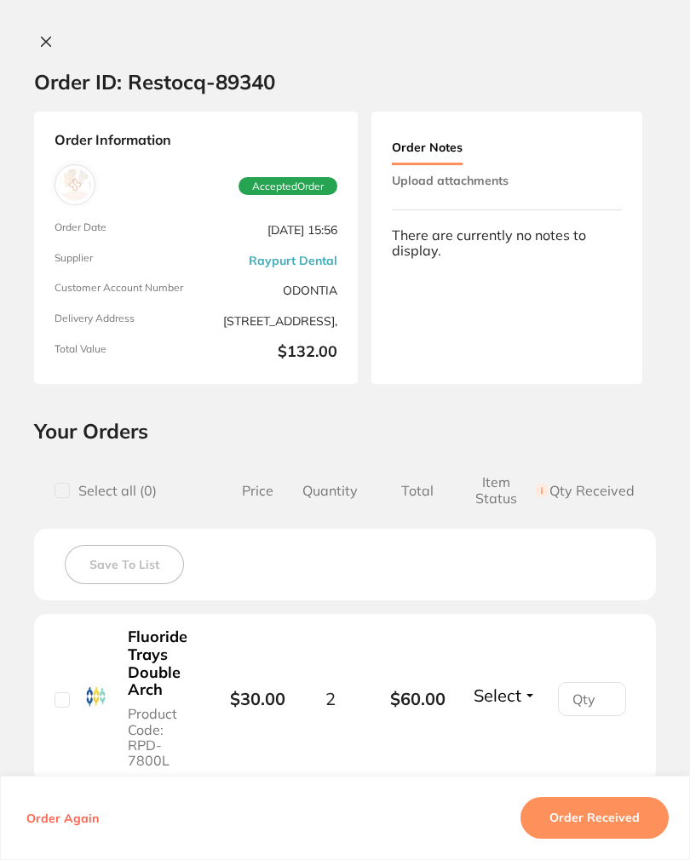
click at [502, 177] on button "Upload attachments" at bounding box center [450, 180] width 117 height 31
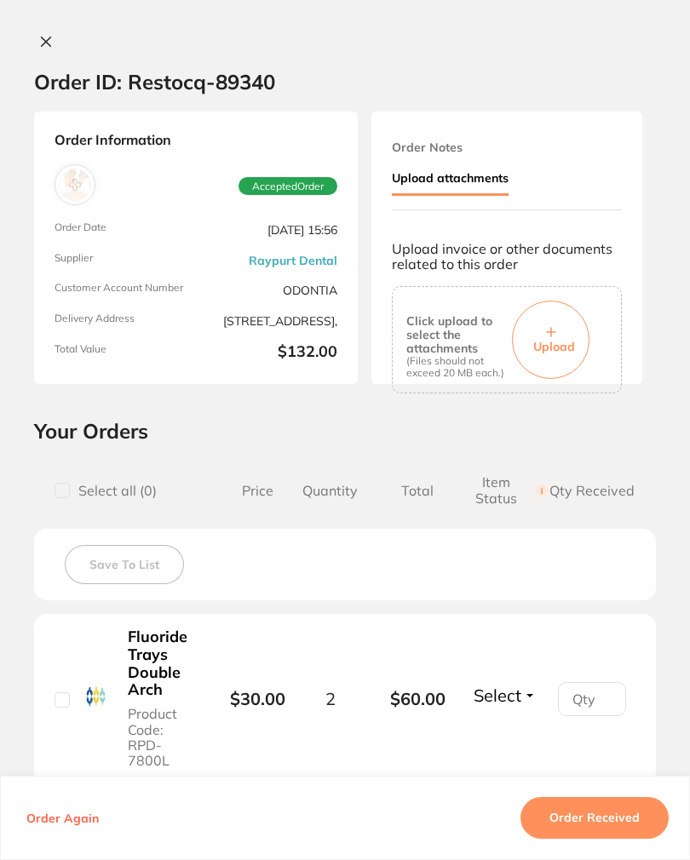
click at [565, 332] on button "Upload" at bounding box center [550, 340] width 77 height 78
click at [613, 839] on button "Order Received" at bounding box center [594, 818] width 148 height 41
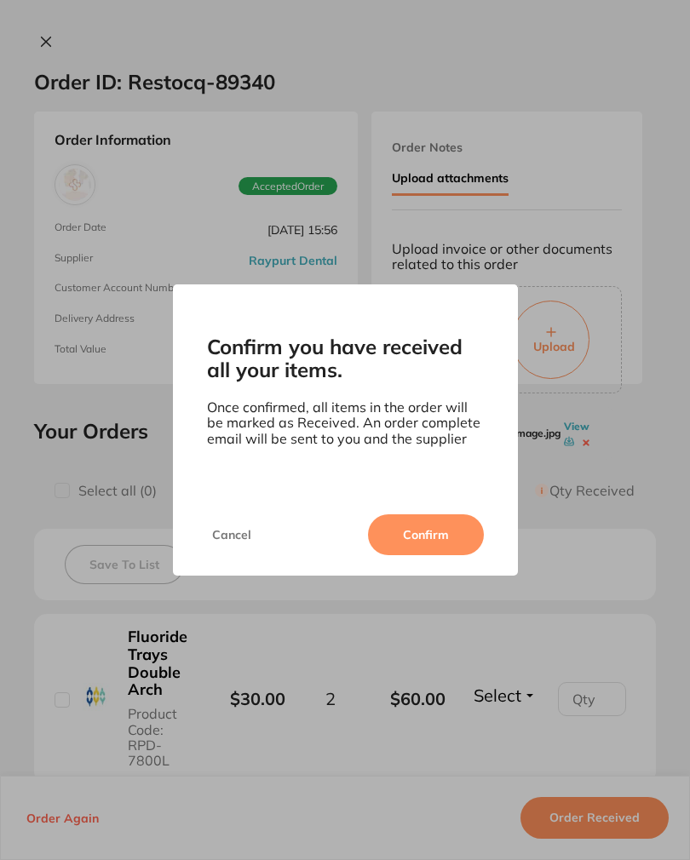
click at [450, 546] on button "Confirm" at bounding box center [426, 534] width 116 height 41
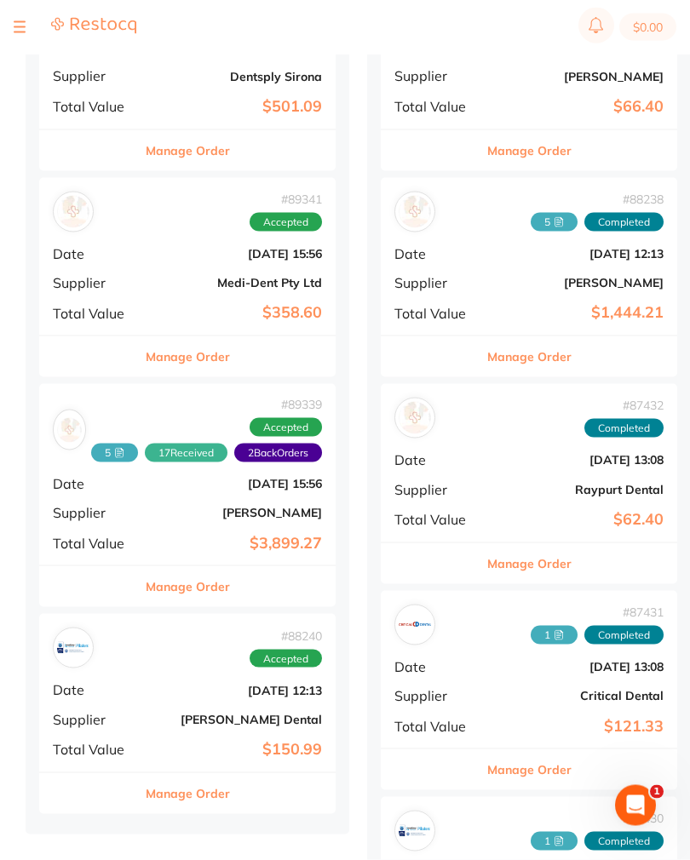
scroll to position [935, 0]
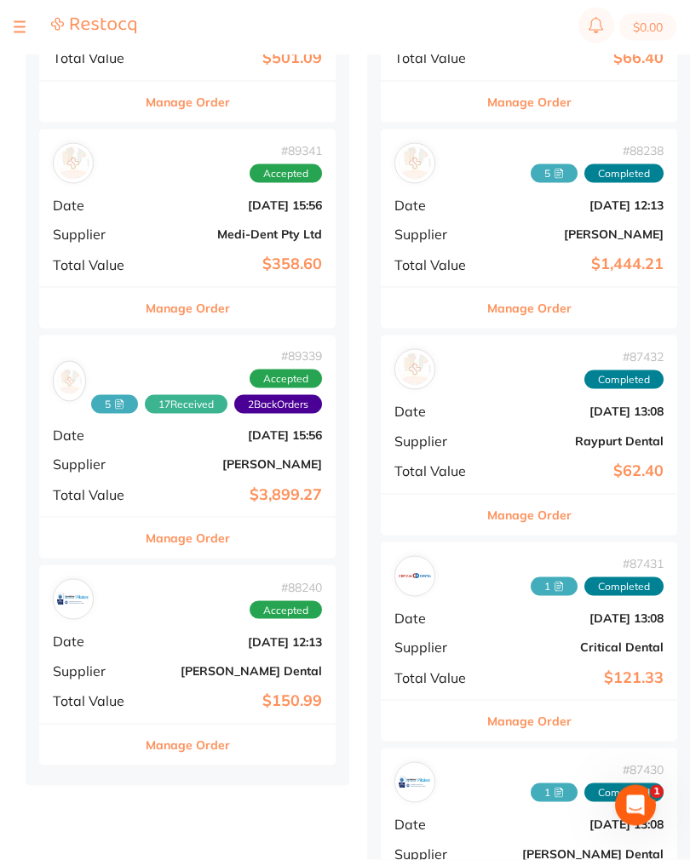
click at [179, 635] on b "[DATE] 12:13" at bounding box center [237, 642] width 170 height 14
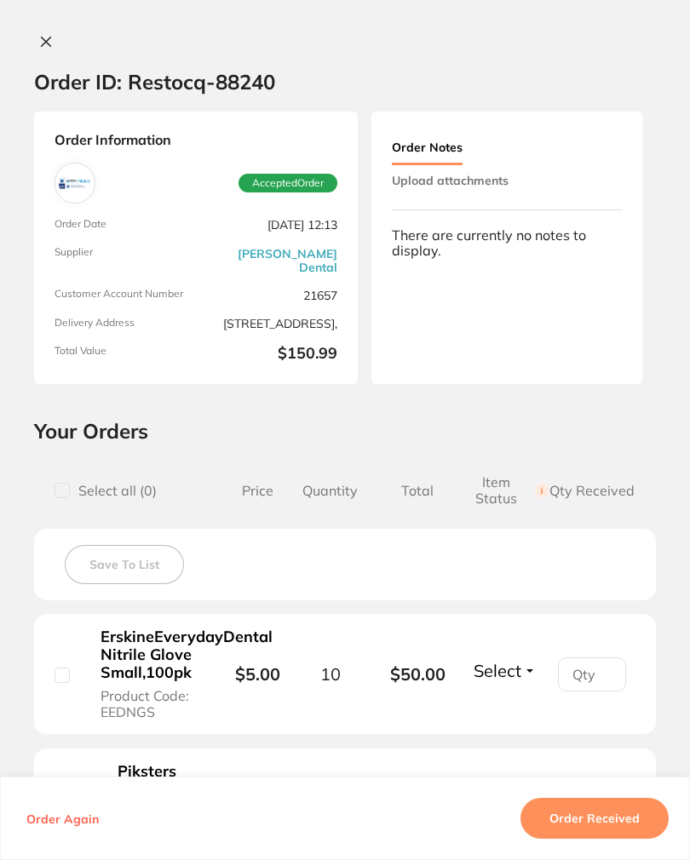
click at [492, 183] on button "Upload attachments" at bounding box center [450, 180] width 117 height 31
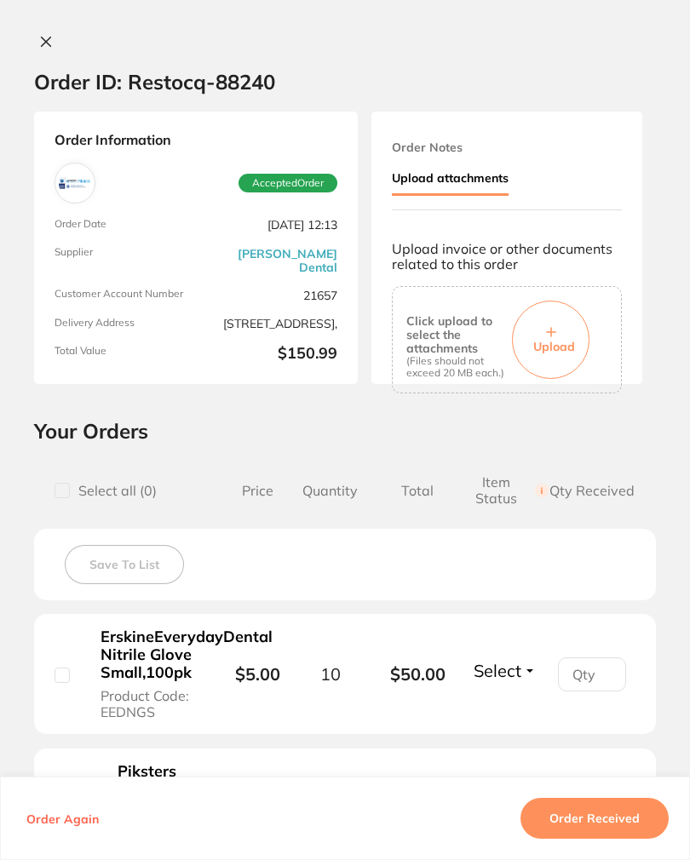
click at [570, 324] on button "Upload" at bounding box center [550, 340] width 77 height 78
click at [631, 839] on button "Order Received" at bounding box center [594, 818] width 148 height 41
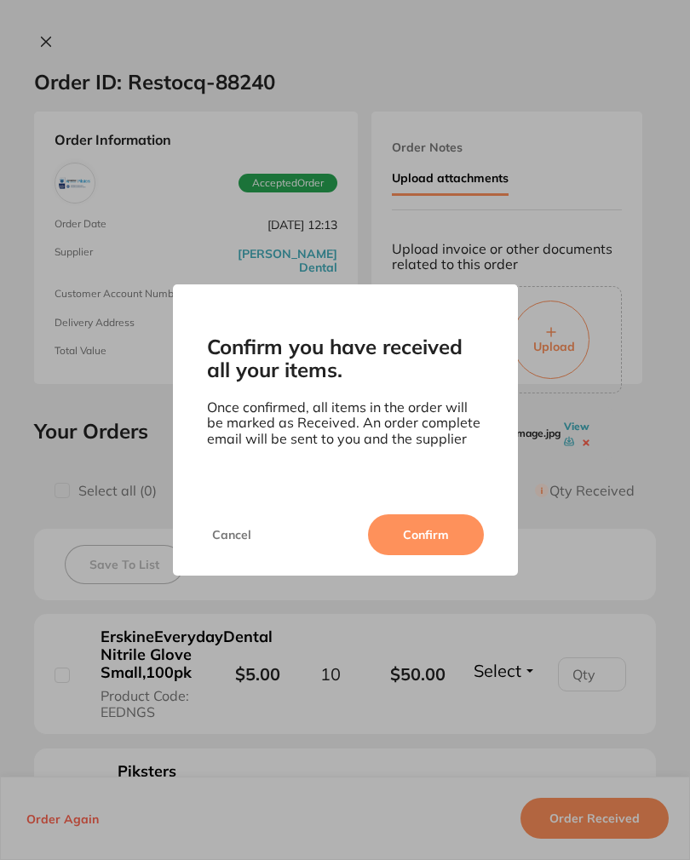
click at [456, 547] on button "Confirm" at bounding box center [426, 534] width 116 height 41
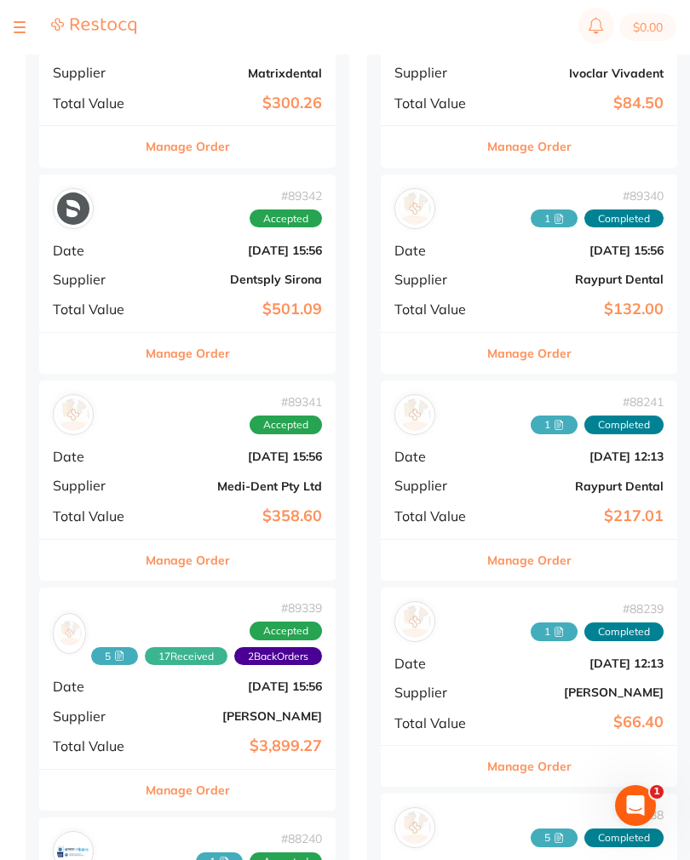
scroll to position [458, 0]
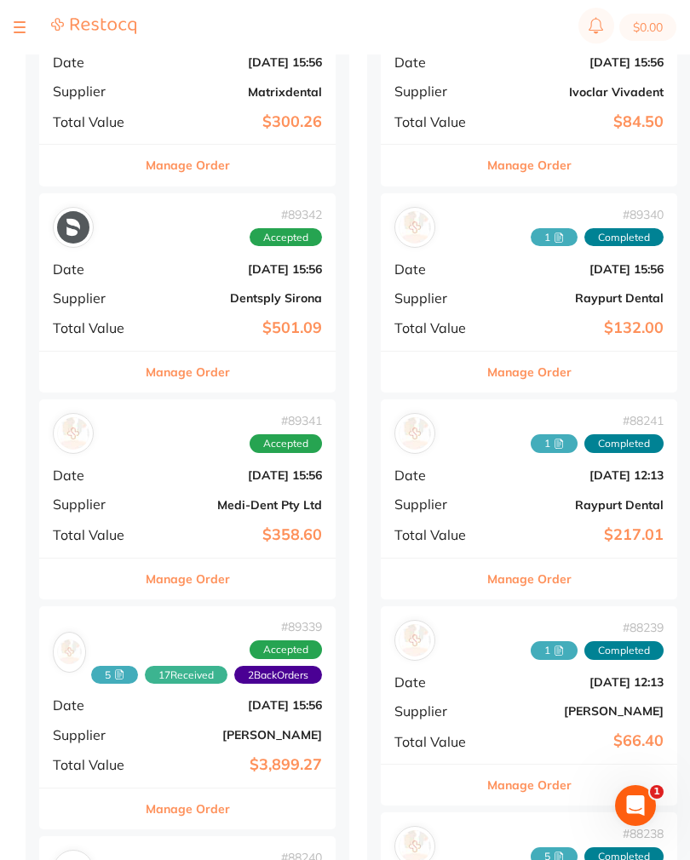
click at [181, 295] on b "Dentsply Sirona" at bounding box center [237, 298] width 170 height 14
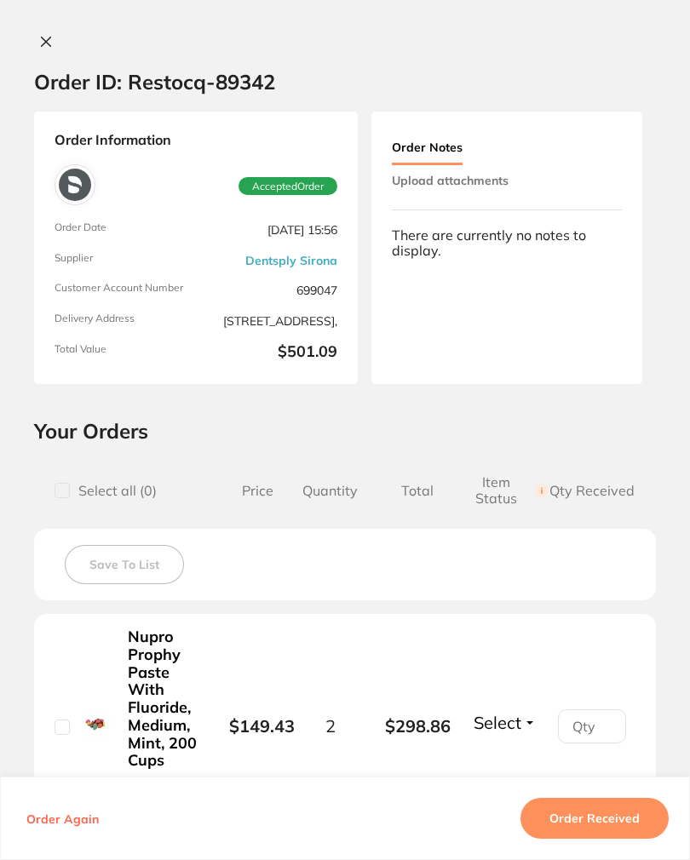
scroll to position [-1, 0]
click at [496, 180] on button "Upload attachments" at bounding box center [450, 180] width 117 height 31
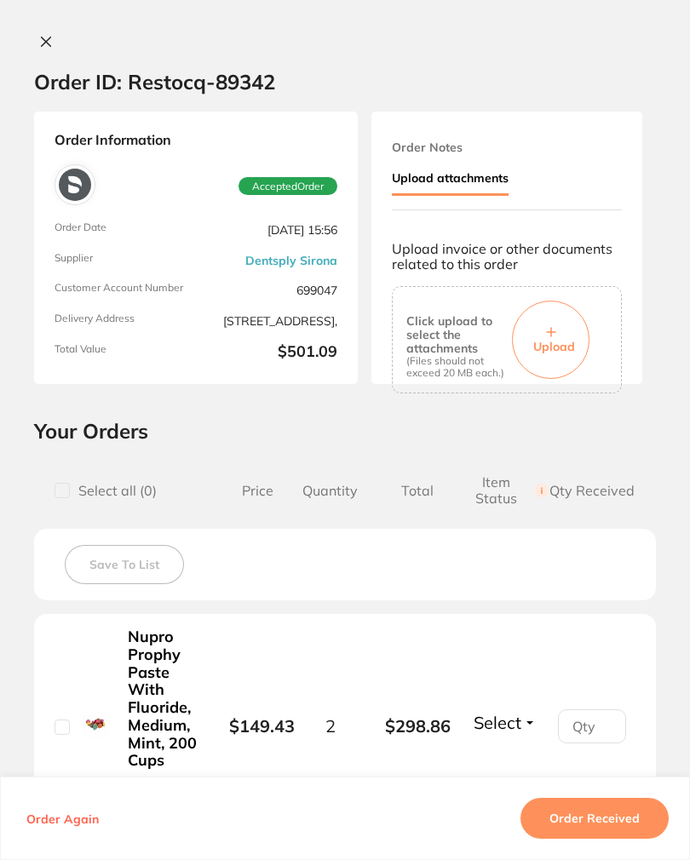
click at [562, 341] on span "Upload" at bounding box center [554, 346] width 42 height 15
click at [646, 838] on button "Order Received" at bounding box center [594, 818] width 148 height 41
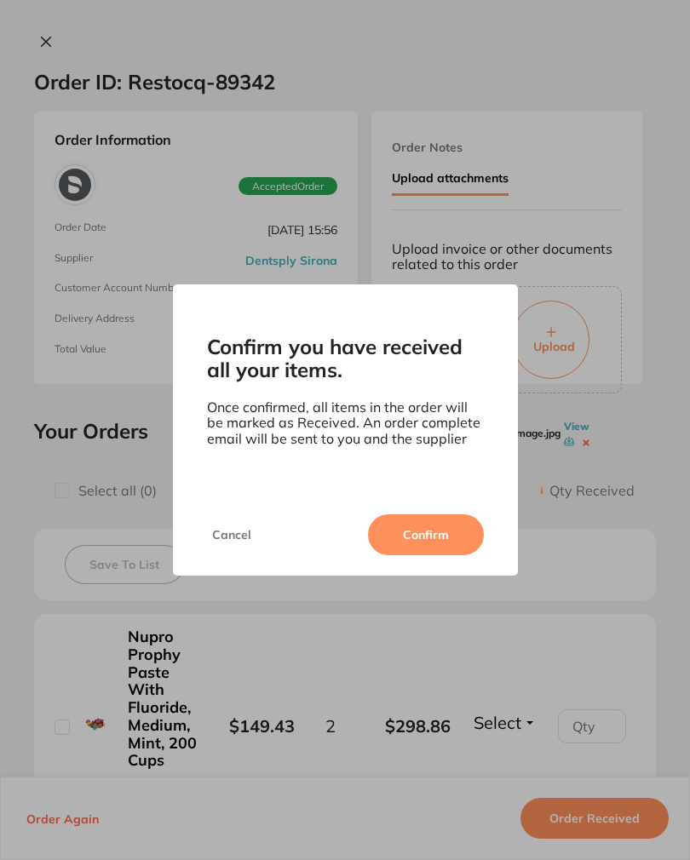
click at [445, 542] on button "Confirm" at bounding box center [426, 534] width 116 height 41
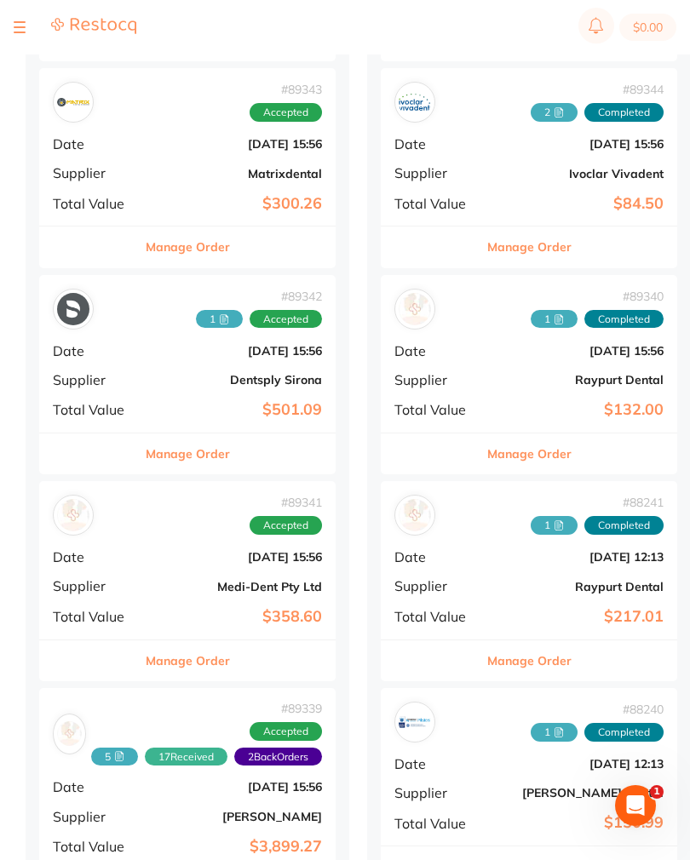
scroll to position [378, 0]
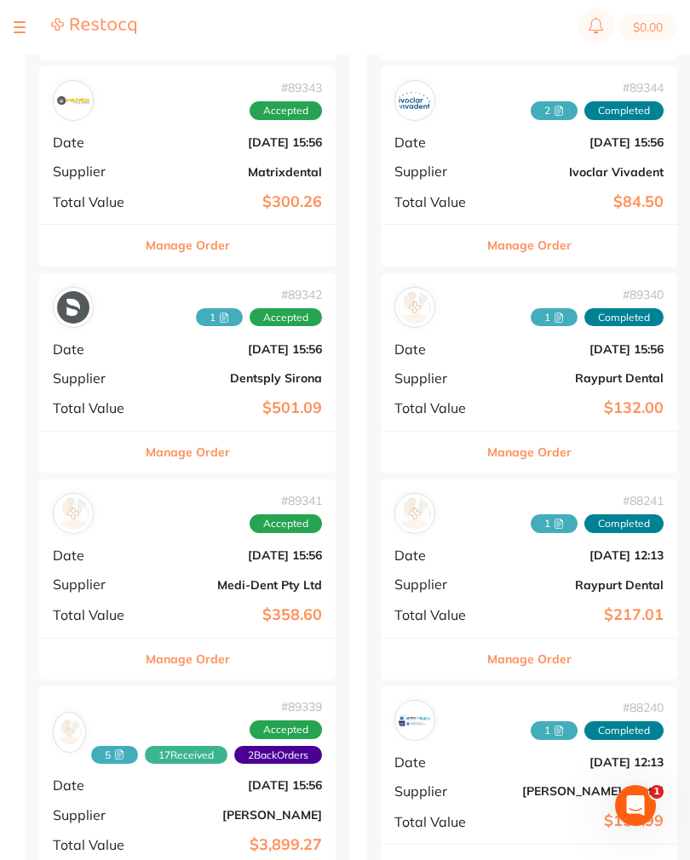
click at [169, 548] on b "[DATE] 15:56" at bounding box center [237, 555] width 170 height 14
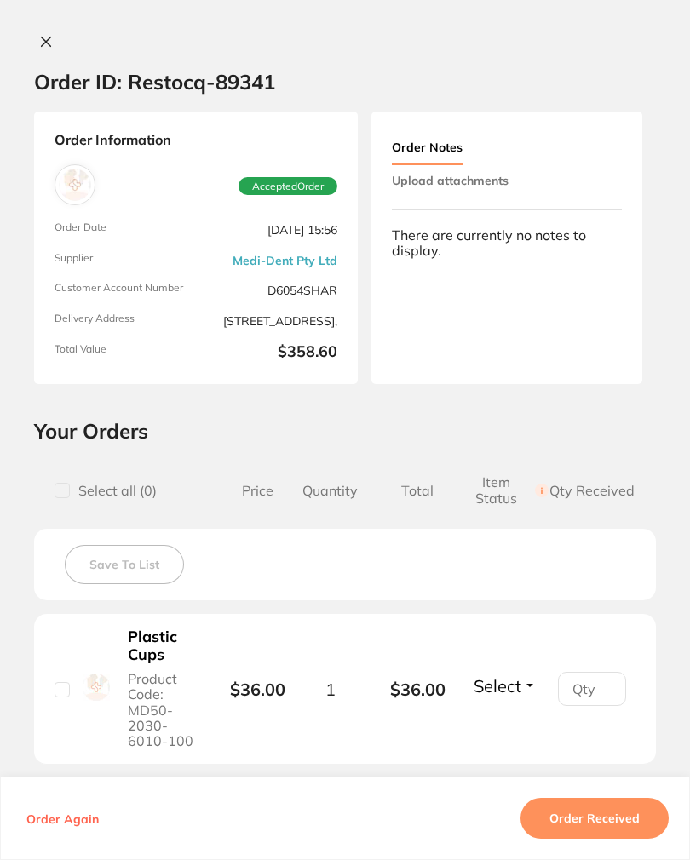
click at [501, 192] on button "Upload attachments" at bounding box center [450, 180] width 117 height 31
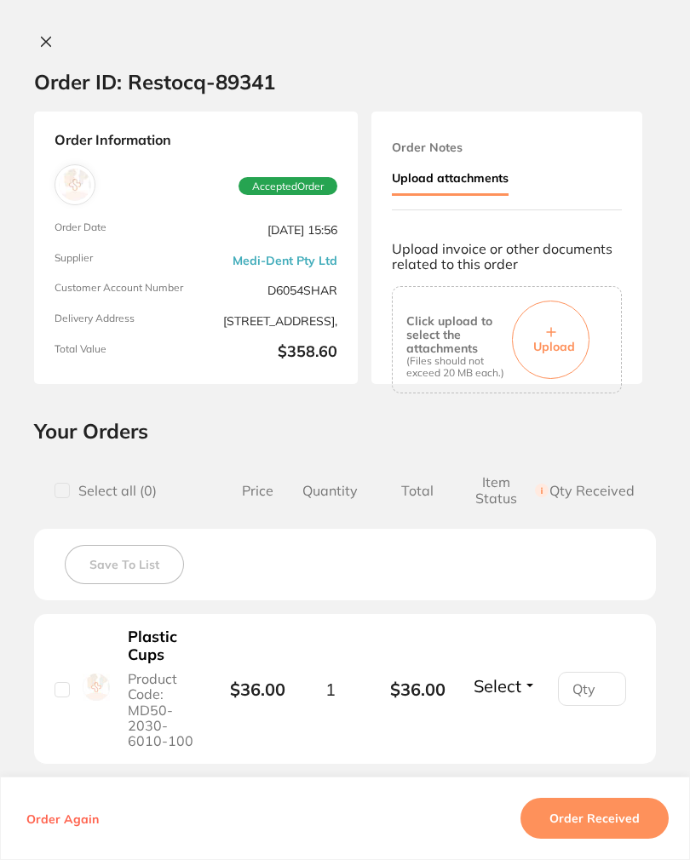
click at [559, 339] on span "Upload" at bounding box center [554, 346] width 42 height 15
click at [619, 839] on button "Order Received" at bounding box center [594, 818] width 148 height 41
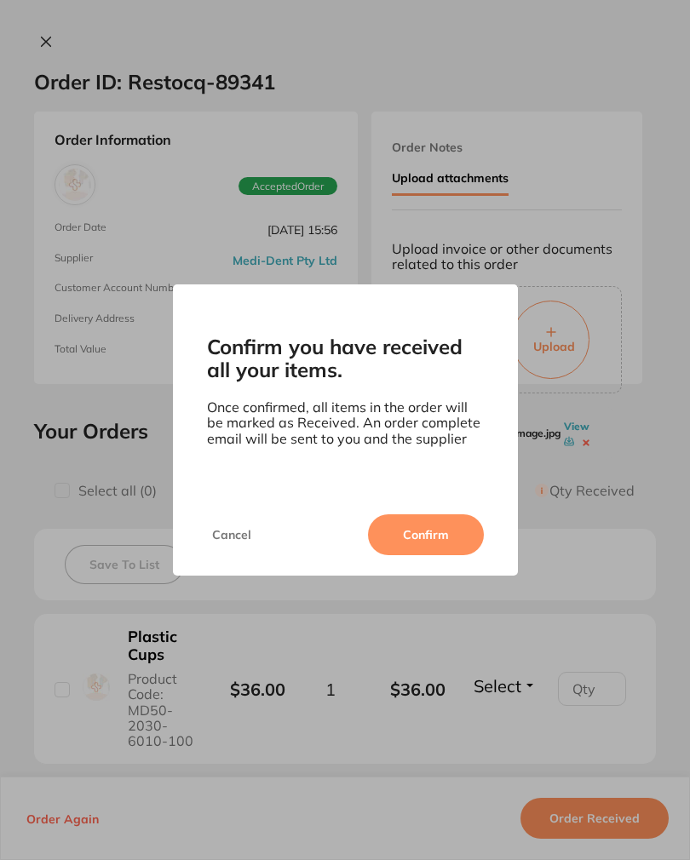
click at [446, 553] on button "Confirm" at bounding box center [426, 534] width 116 height 41
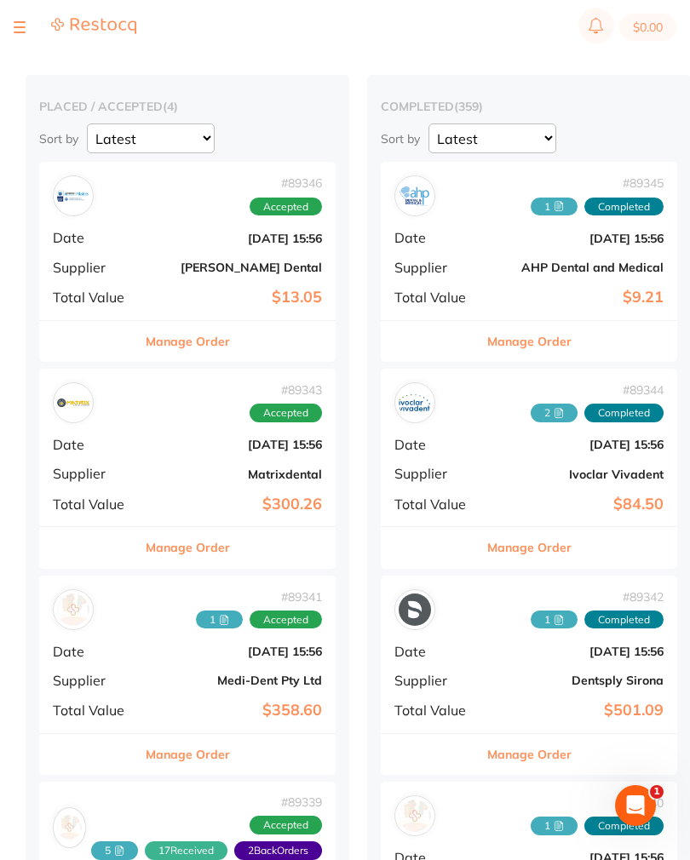
scroll to position [75, 0]
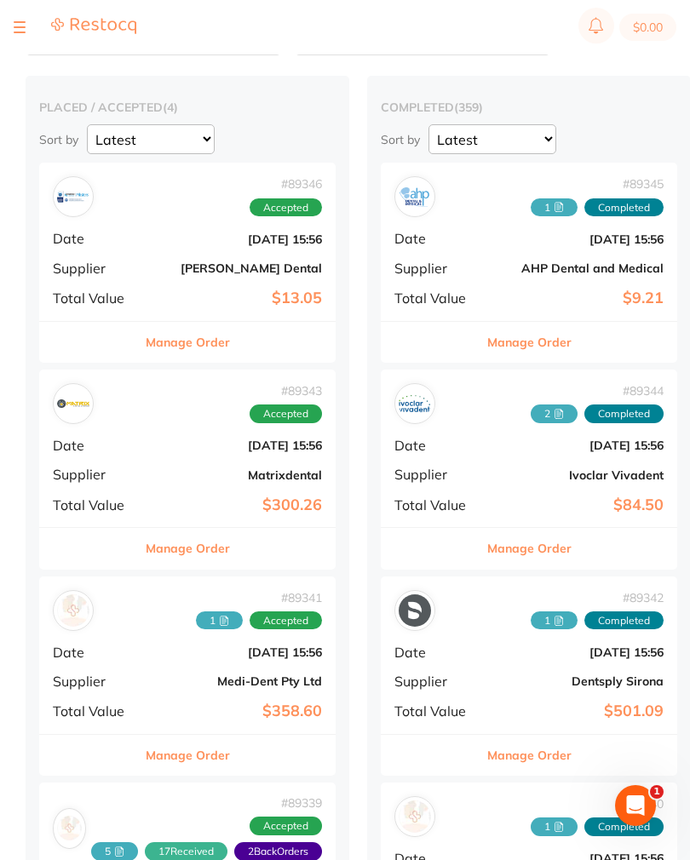
click at [158, 454] on div "# 89343 Accepted Date [DATE] 15:56 Supplier Matrixdental Total Value $300.26" at bounding box center [187, 449] width 296 height 158
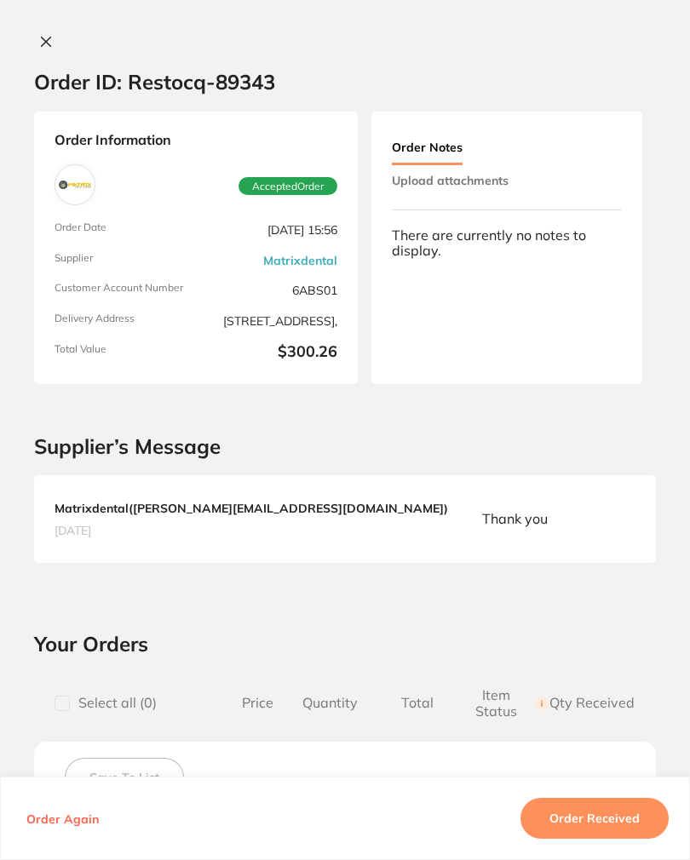
click at [478, 192] on button "Upload attachments" at bounding box center [450, 180] width 117 height 31
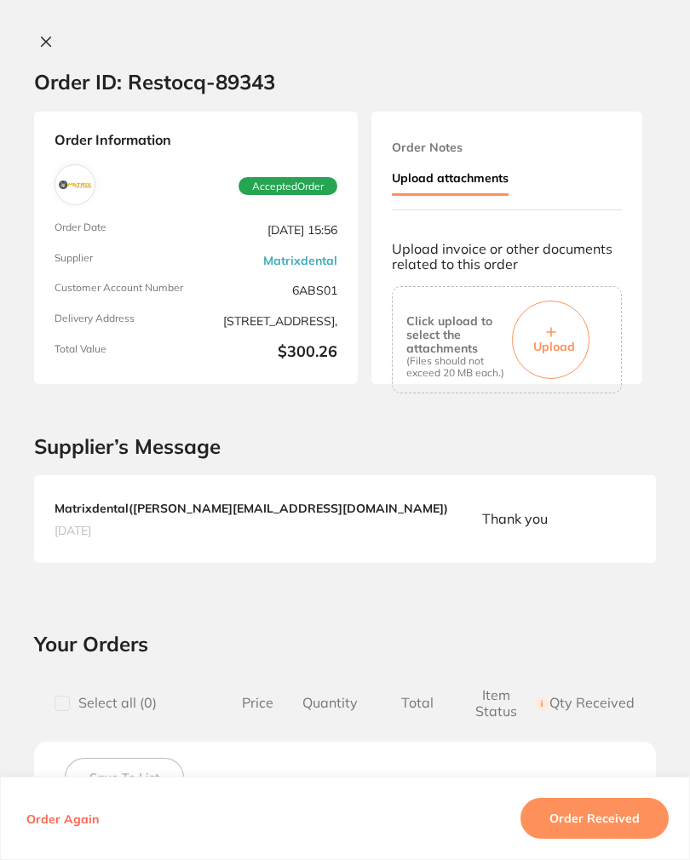
click at [546, 327] on icon at bounding box center [551, 332] width 10 height 10
click at [643, 836] on button "Order Received" at bounding box center [594, 818] width 148 height 41
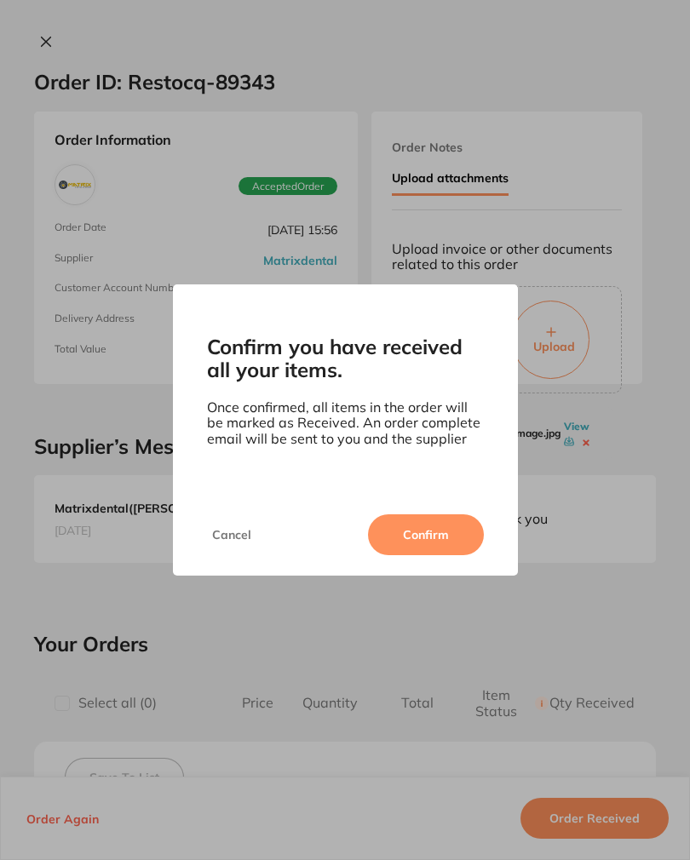
click at [443, 543] on button "Confirm" at bounding box center [426, 534] width 116 height 41
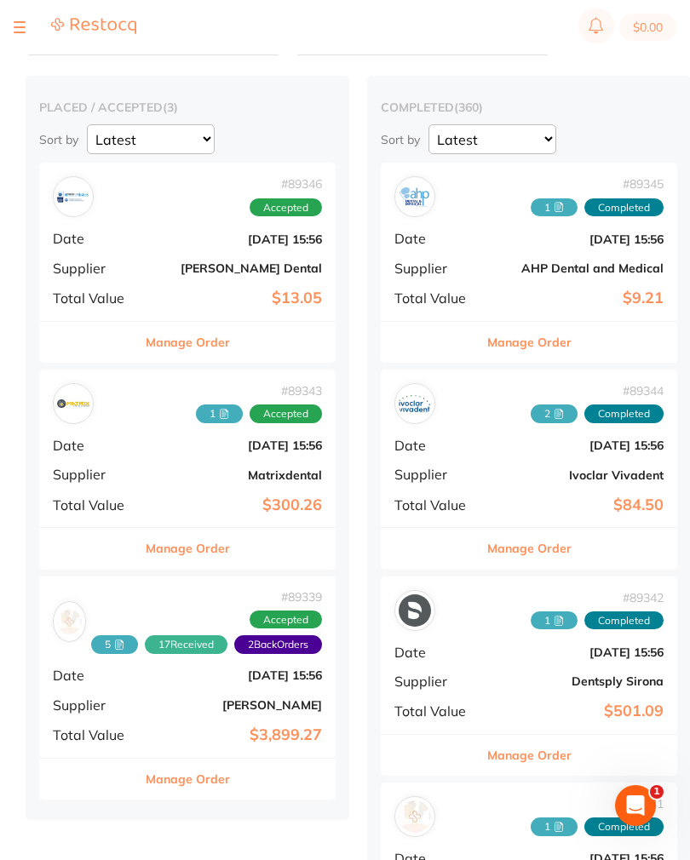
click at [192, 476] on b "Matrixdental" at bounding box center [237, 475] width 170 height 14
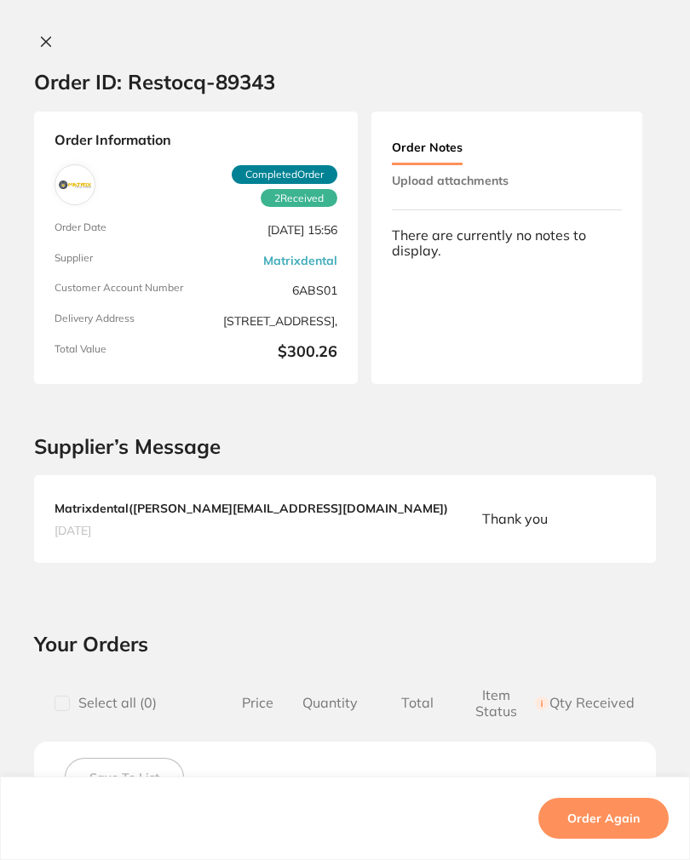
click at [53, 43] on icon at bounding box center [46, 42] width 14 height 14
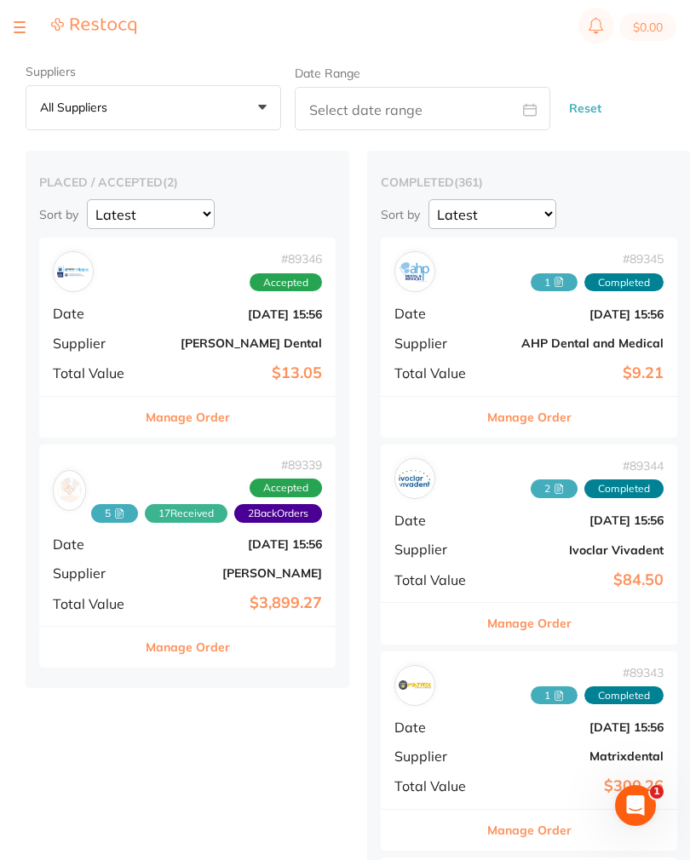
click at [157, 316] on b "[DATE] 15:56" at bounding box center [237, 314] width 170 height 14
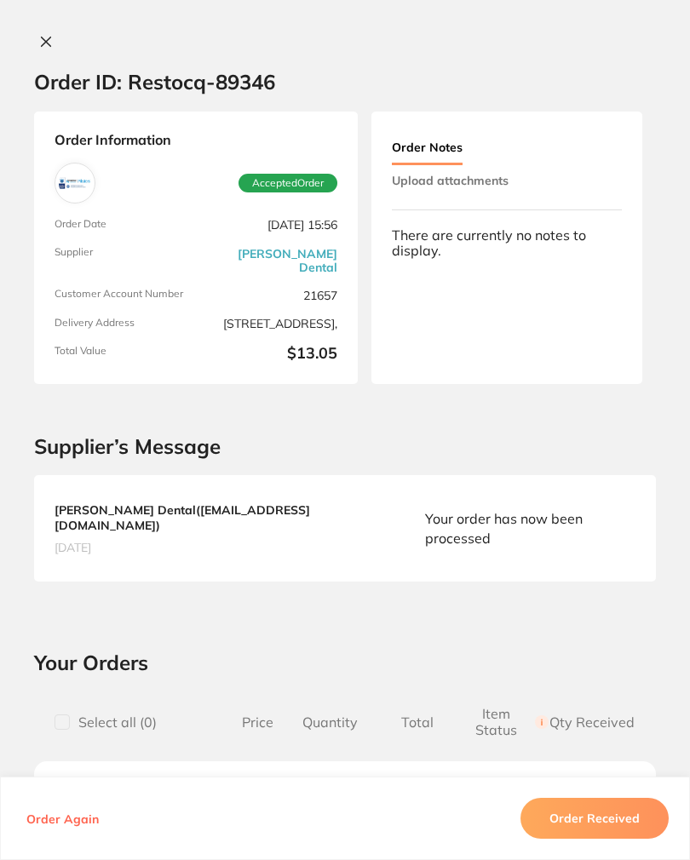
click at [49, 49] on button at bounding box center [46, 43] width 24 height 18
